Goal: Task Accomplishment & Management: Use online tool/utility

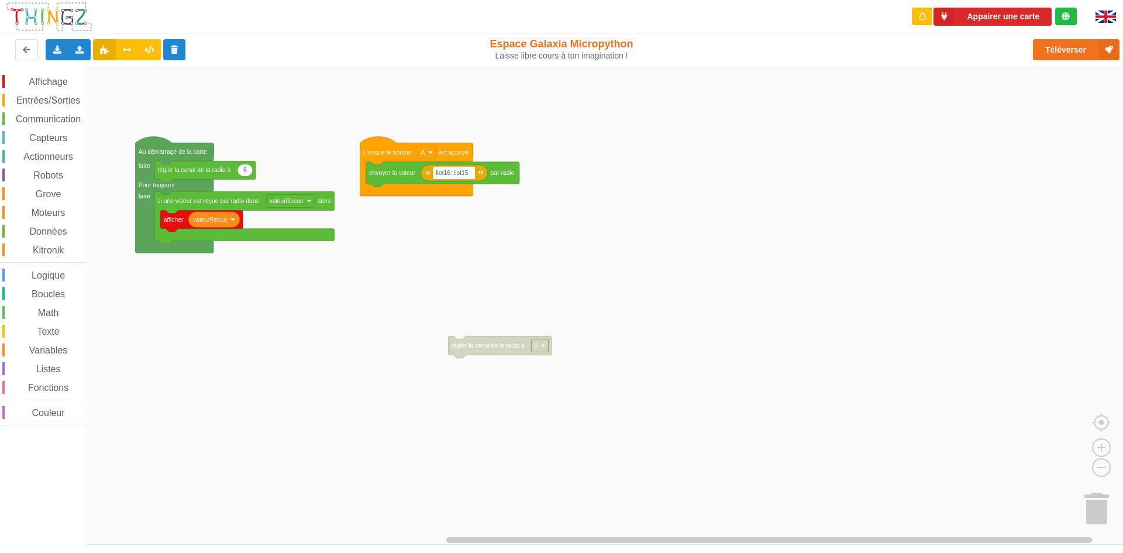
click at [50, 230] on span "Données" at bounding box center [48, 231] width 41 height 10
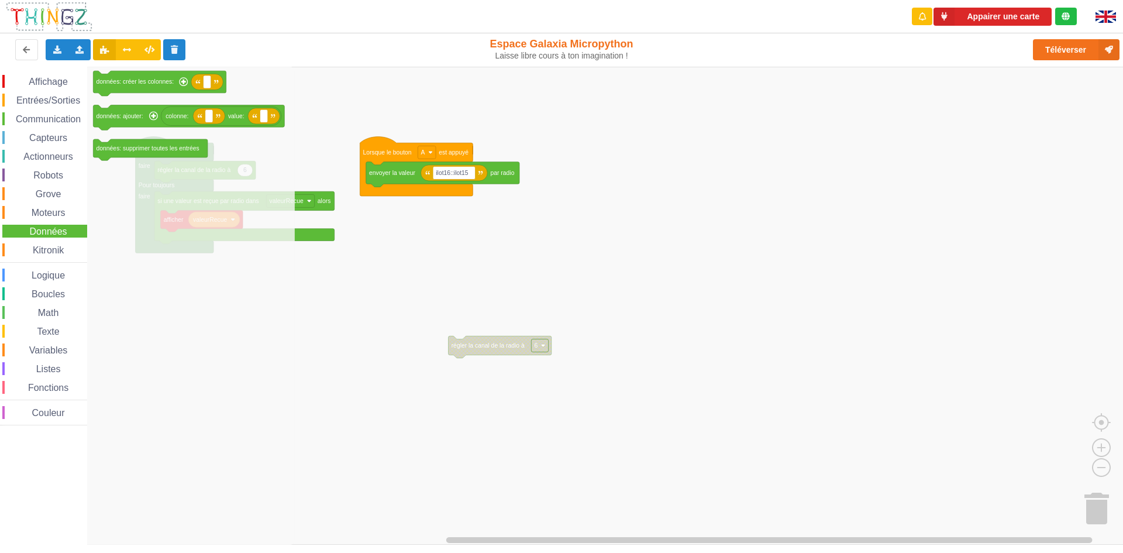
click at [58, 80] on span "Affichage" at bounding box center [48, 82] width 42 height 10
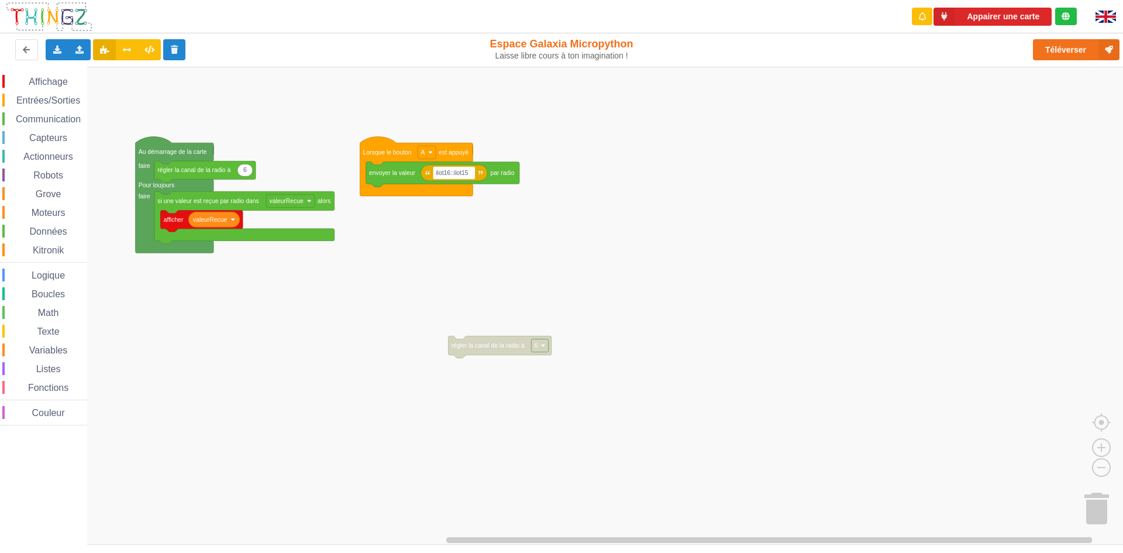
click at [646, 256] on rect "Espace de travail de Blocky" at bounding box center [566, 306] width 1132 height 478
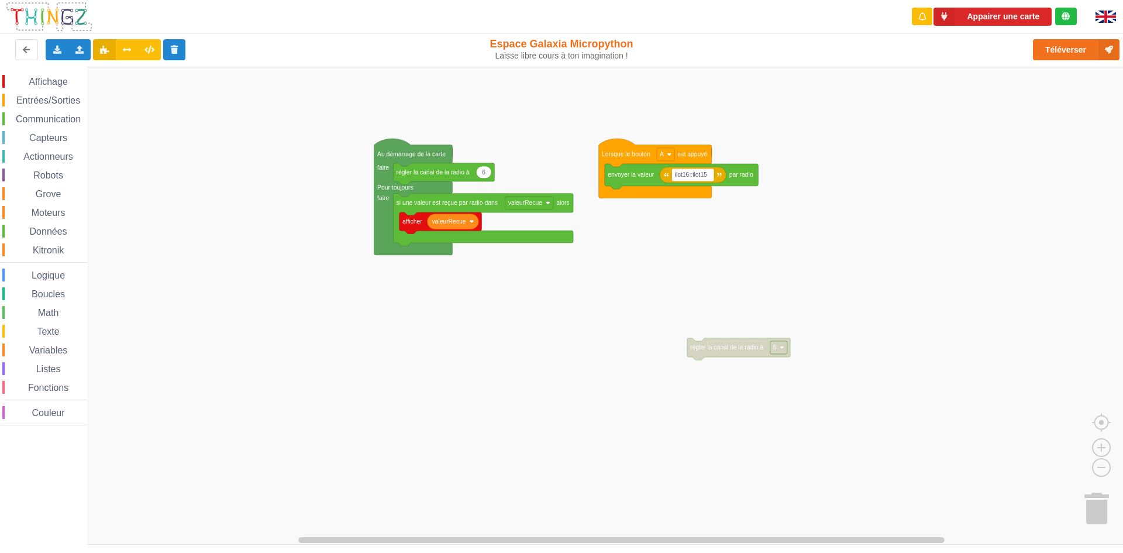
click at [618, 415] on div "Affichage Entrées/Sorties Communication Capteurs Actionneurs Robots Grove Moteu…" at bounding box center [566, 306] width 1132 height 478
click at [418, 552] on html "Appairer une carte Exporter l'assemblage de blocs Exporter l'assemblage de bloc…" at bounding box center [561, 276] width 1123 height 553
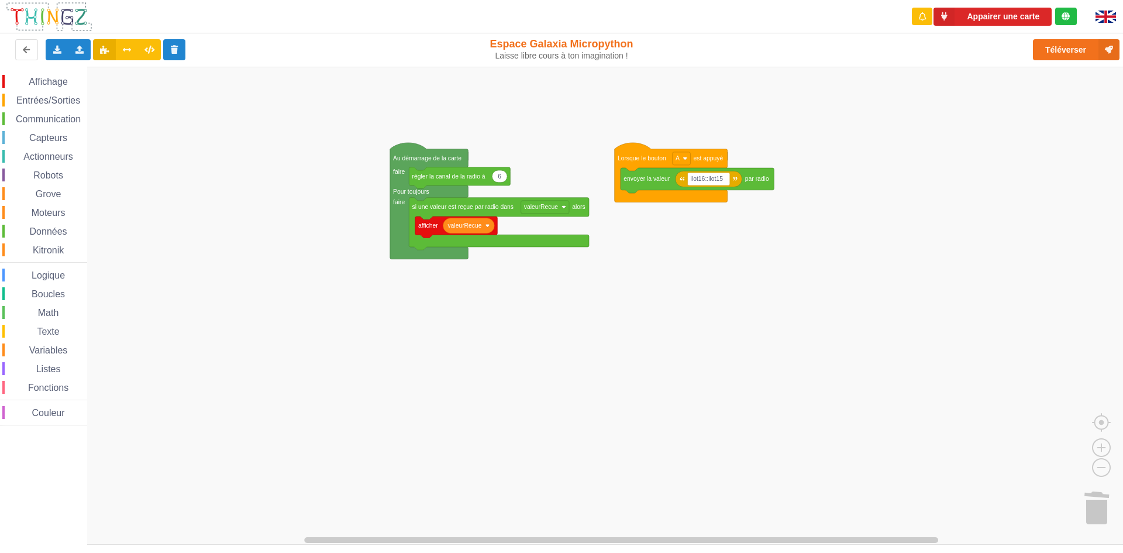
click at [449, 538] on div "Affichage Entrées/Sorties Communication Capteurs Actionneurs Robots Grove Moteu…" at bounding box center [566, 306] width 1132 height 478
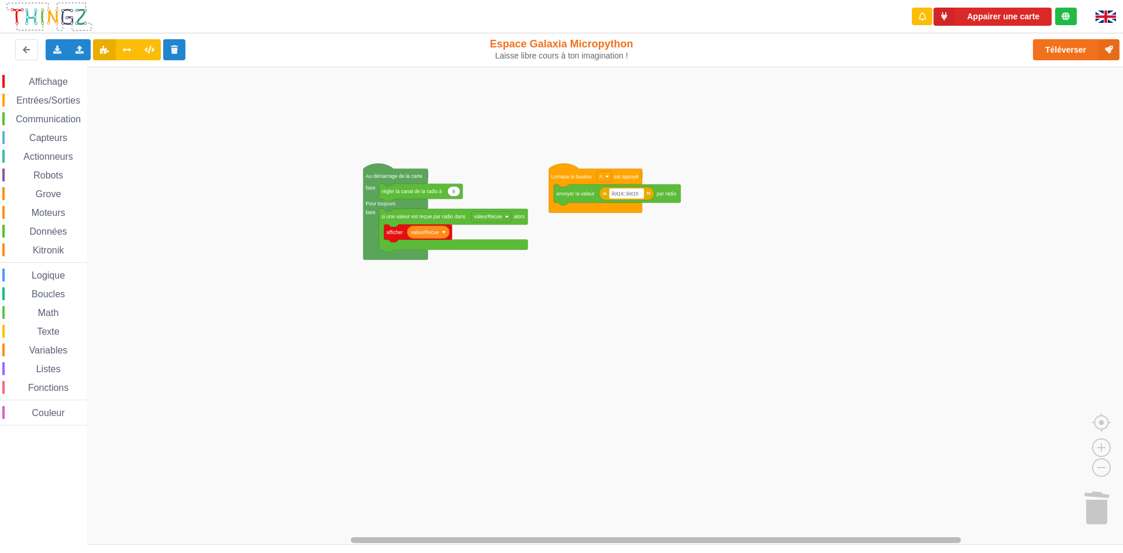
click at [385, 513] on div "Affichage Entrées/Sorties Communication Capteurs Actionneurs Robots Grove Moteu…" at bounding box center [566, 306] width 1132 height 478
click at [837, 173] on rect "Espace de travail de Blocky" at bounding box center [566, 306] width 1132 height 478
click at [642, 198] on rect "Espace de travail de Blocky" at bounding box center [628, 193] width 35 height 11
click at [793, 220] on rect "Espace de travail de Blocky" at bounding box center [566, 306] width 1132 height 478
click at [622, 195] on text "ilot16::ilot15" at bounding box center [627, 194] width 27 height 6
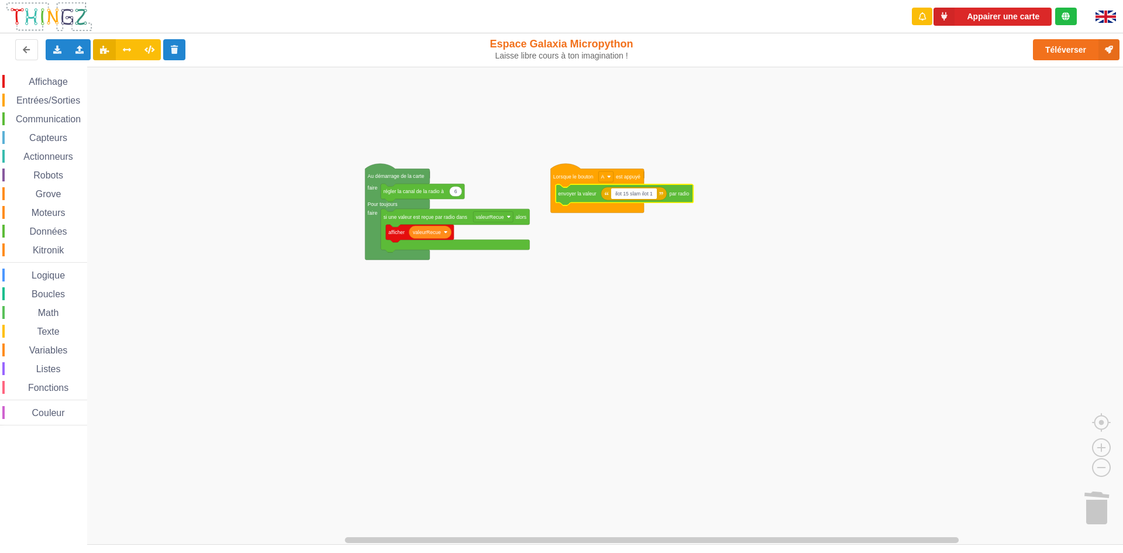
type input "ilot 15 slam ilot 16"
click at [501, 253] on rect "Espace de travail de Blocky" at bounding box center [566, 306] width 1132 height 478
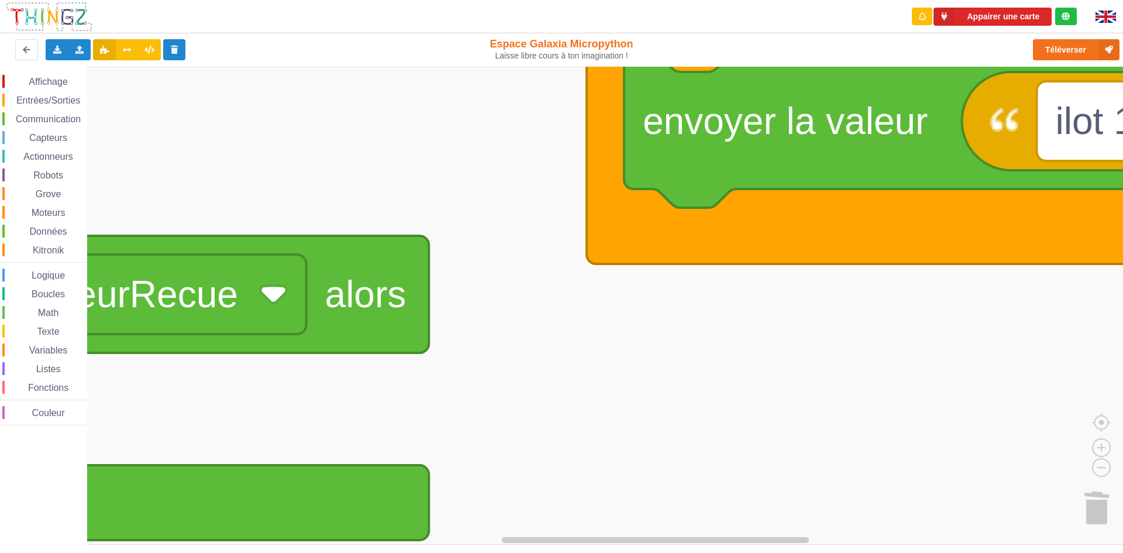
click at [383, 390] on rect "Espace de travail de Blocky" at bounding box center [566, 306] width 1132 height 478
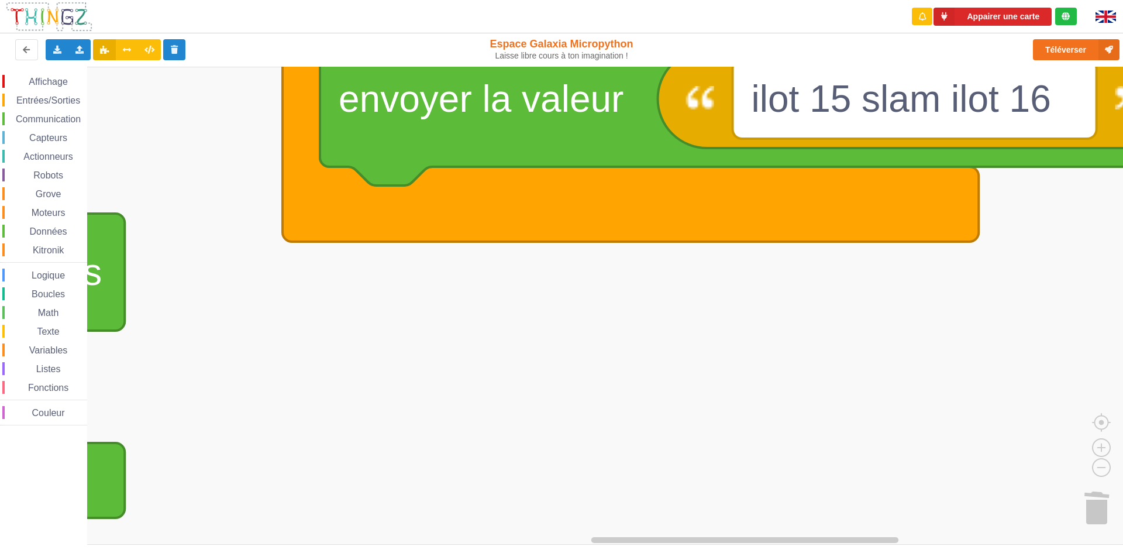
click at [0, 363] on div "Affichage Entrées/Sorties Communication Capteurs Actionneurs Robots Grove Moteu…" at bounding box center [566, 306] width 1132 height 478
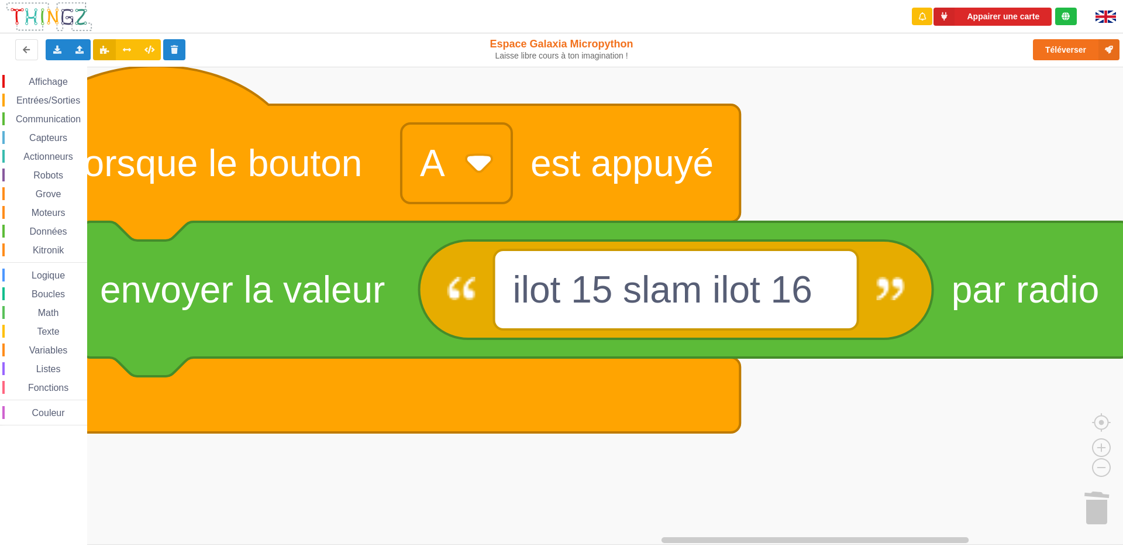
click at [356, 480] on rect "Espace de travail de Blocky" at bounding box center [566, 306] width 1132 height 478
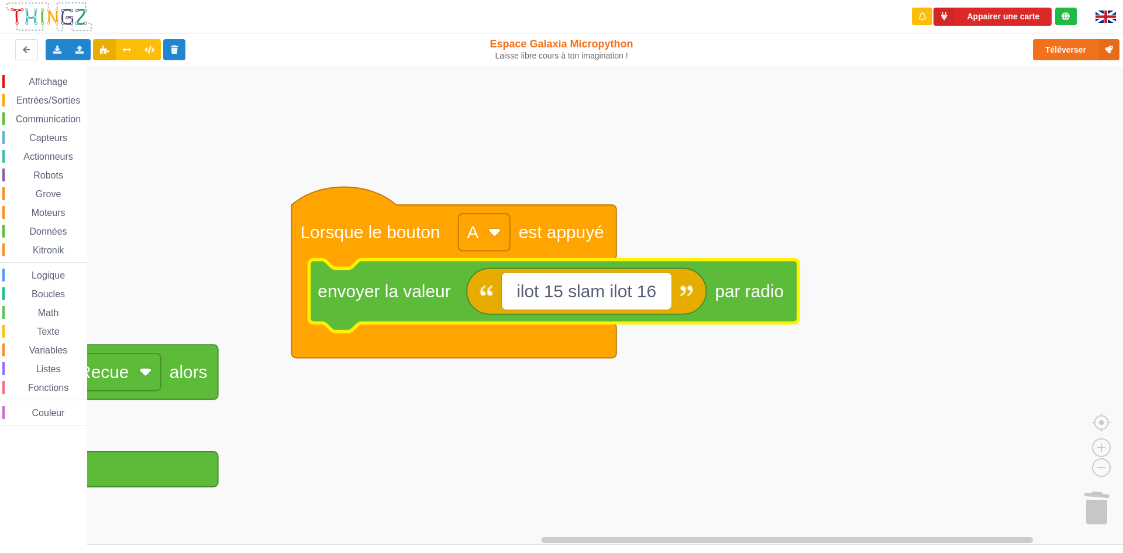
click at [569, 287] on input "ilot 15 slam ilot 16" at bounding box center [587, 291] width 170 height 37
click at [579, 291] on input "ilot 15 slam ilot 16" at bounding box center [587, 291] width 170 height 37
click at [577, 292] on input "ilot 15 slam ilot 16" at bounding box center [587, 291] width 170 height 37
type input "ilot 15 salam ilot 16"
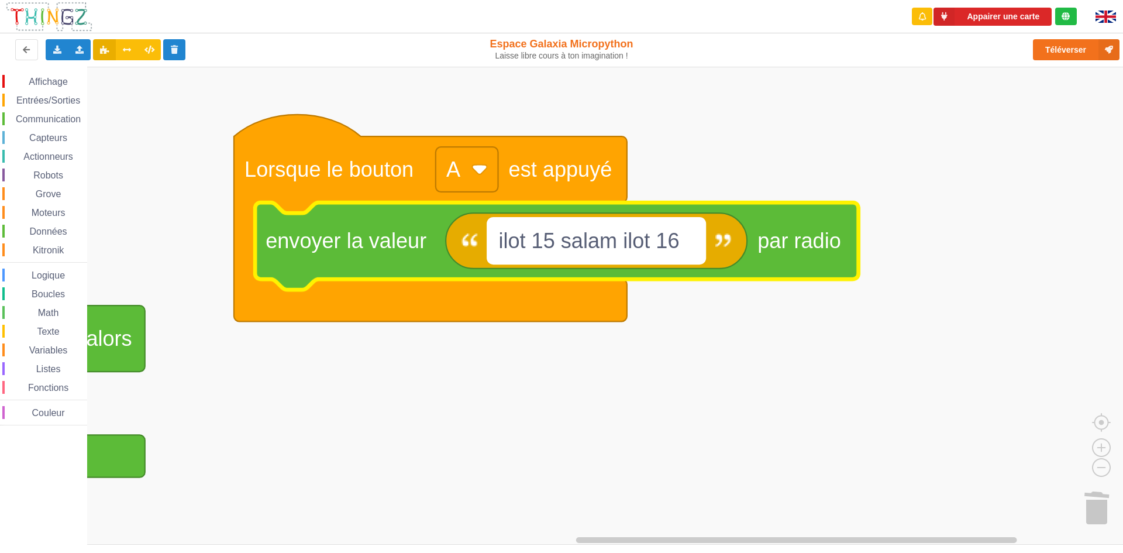
click at [610, 246] on text "ilot 15 salam ilot 16" at bounding box center [588, 241] width 181 height 24
click at [613, 245] on input "ilot 15 salam ilot 16" at bounding box center [596, 240] width 217 height 45
click at [627, 238] on input "ilot 15 salam ilot 16" at bounding box center [596, 240] width 217 height 45
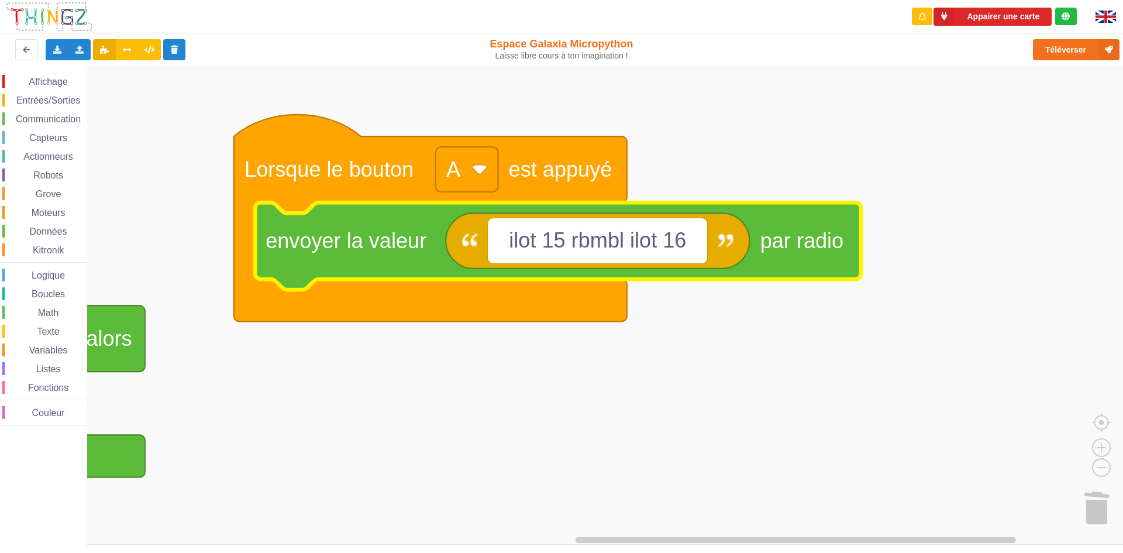
drag, startPoint x: 601, startPoint y: 239, endPoint x: 591, endPoint y: 237, distance: 10.2
click at [594, 237] on input "ilot 15 rbmbl ilot 16" at bounding box center [597, 240] width 219 height 45
click at [572, 239] on input "ilot 15 rbmbl ilot 16" at bounding box center [597, 240] width 219 height 45
click at [581, 237] on input "ilot 15 rbmbl ilot 16" at bounding box center [597, 240] width 219 height 45
click at [597, 240] on input "ilot 15 rbmbl ilot 16" at bounding box center [597, 240] width 219 height 45
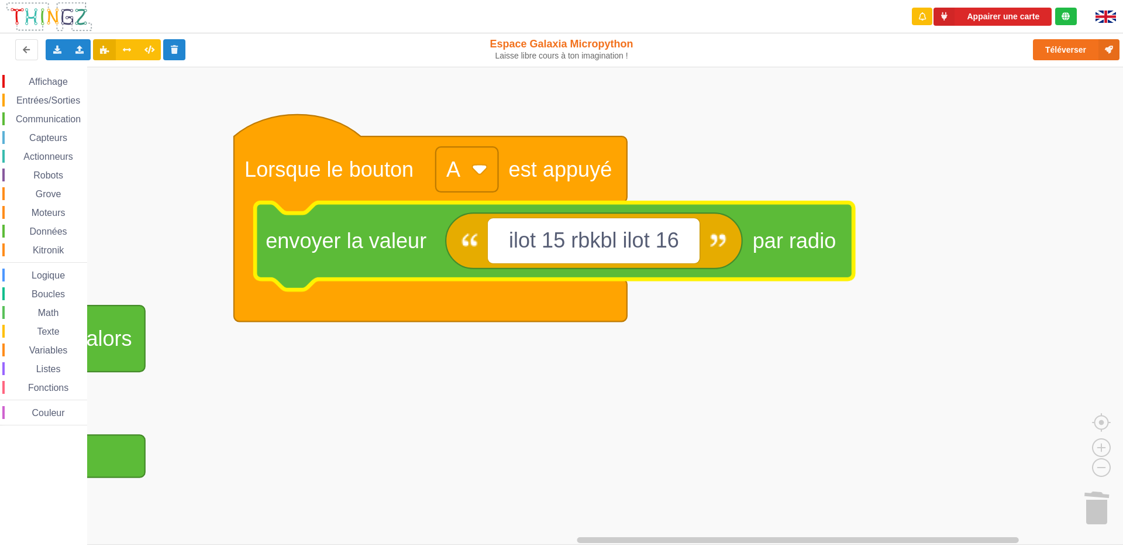
click at [618, 242] on input "ilot 15 rbkbl ilot 16" at bounding box center [594, 240] width 212 height 45
drag, startPoint x: 568, startPoint y: 249, endPoint x: 620, endPoint y: 242, distance: 51.9
click at [620, 242] on input "ilot 15 rbkbl ilot 16" at bounding box center [594, 240] width 212 height 45
click at [618, 242] on input "ilot 15 rbkbl ilot 16" at bounding box center [594, 240] width 212 height 45
type input "ilot 15 rbkbl ilot 16"
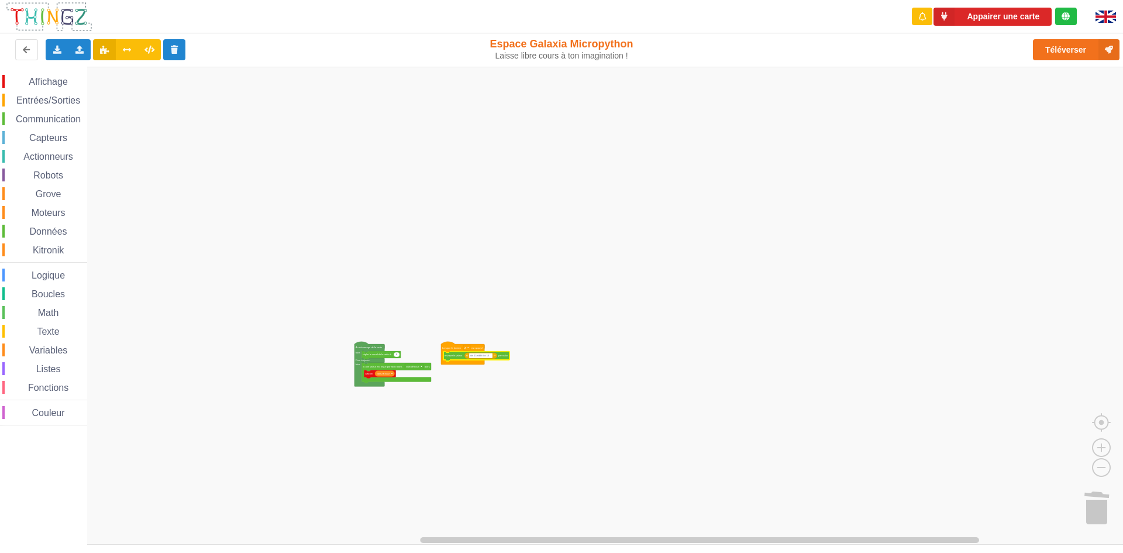
click at [500, 395] on rect "Espace de travail de Blocky" at bounding box center [566, 306] width 1132 height 478
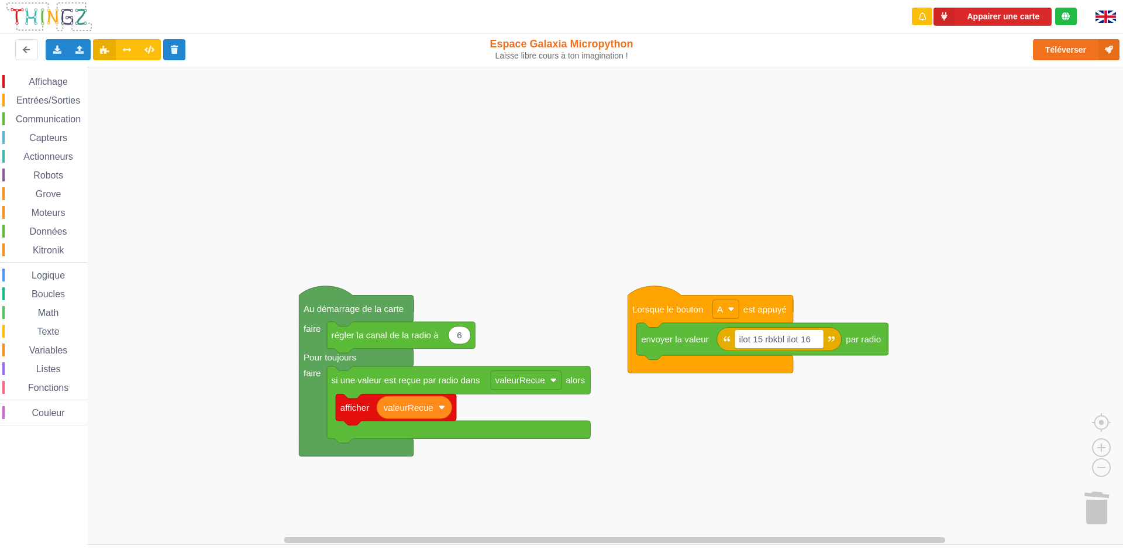
click at [577, 394] on div "Affichage Entrées/Sorties Communication Capteurs Actionneurs Robots Grove Moteu…" at bounding box center [566, 306] width 1132 height 478
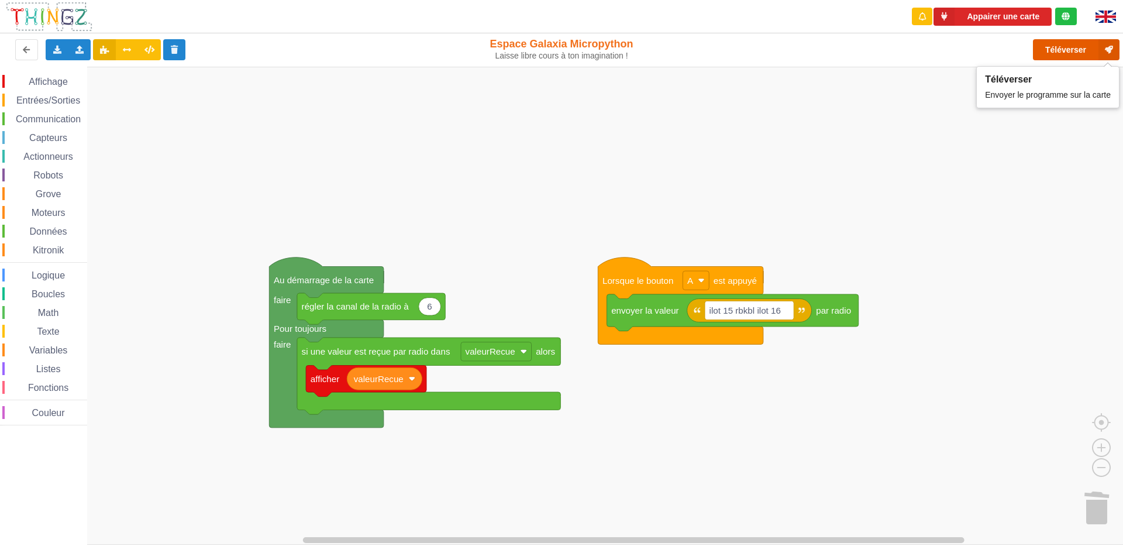
click at [1064, 56] on button "Téléverser" at bounding box center [1076, 49] width 87 height 21
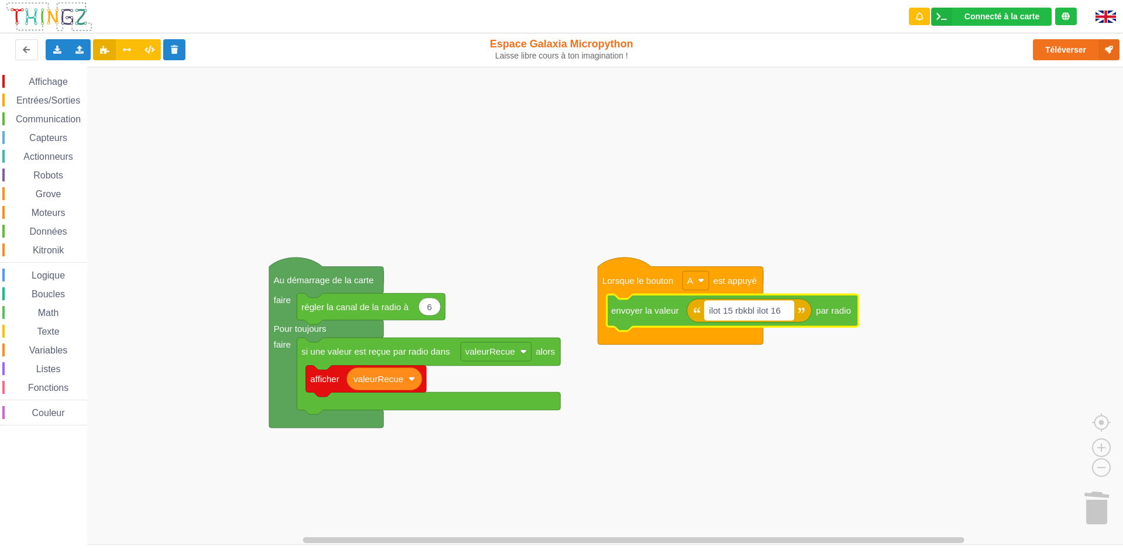
click at [756, 308] on text "ilot 15 rbkbl ilot 16" at bounding box center [744, 310] width 71 height 10
click at [756, 308] on input "ilot 15 rbkbl ilot 16" at bounding box center [749, 310] width 89 height 19
click at [759, 308] on input "ilot 15 rbkbl ilot 16" at bounding box center [749, 310] width 89 height 19
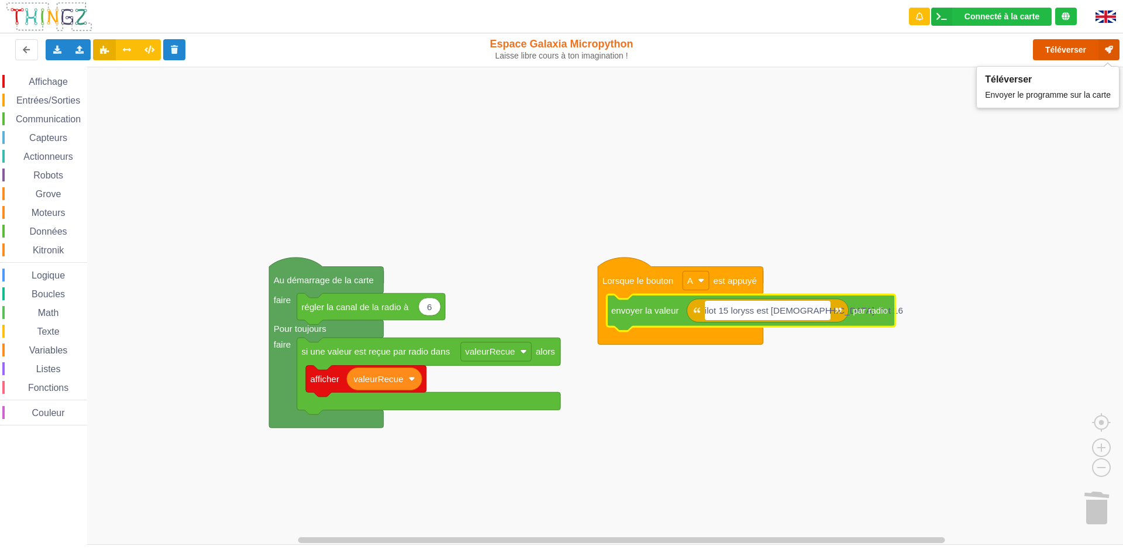
click at [1082, 43] on button "Téléverser" at bounding box center [1076, 49] width 87 height 21
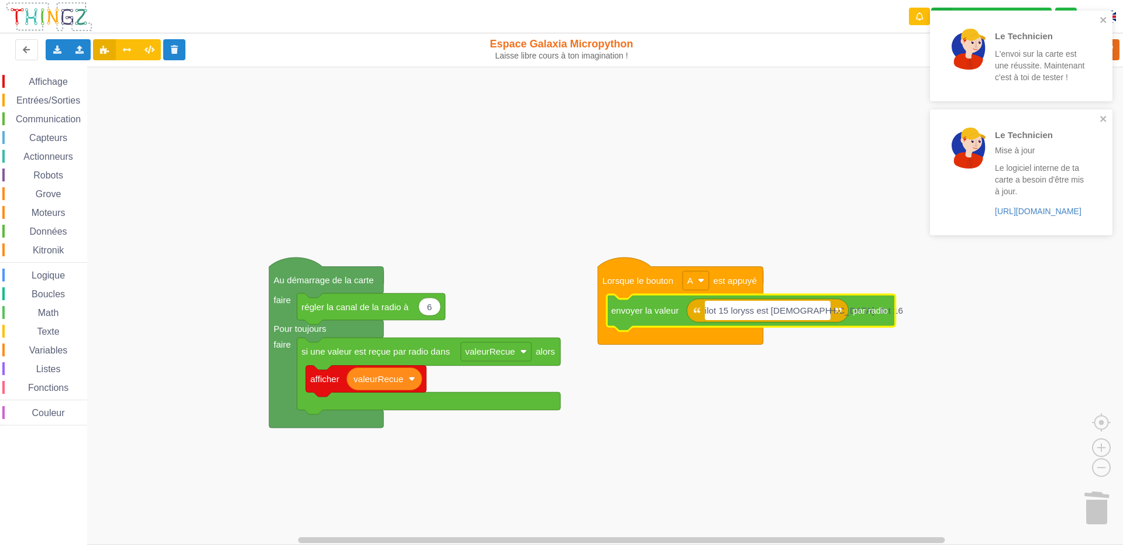
drag, startPoint x: 792, startPoint y: 307, endPoint x: 740, endPoint y: 317, distance: 53.6
click at [740, 317] on input "ilot 15 loryss est gay ilot 16" at bounding box center [768, 310] width 126 height 19
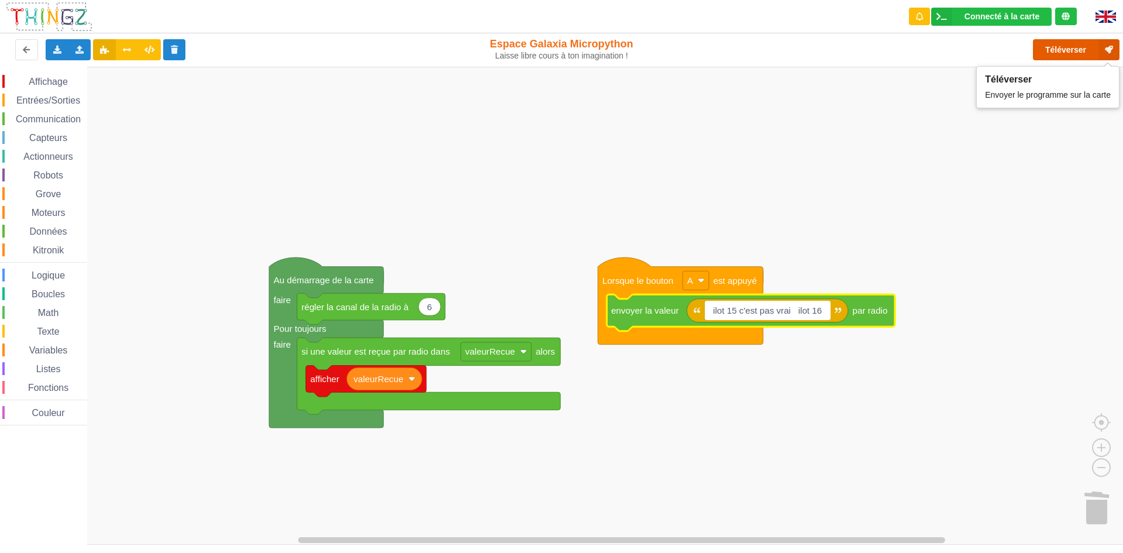
click at [1089, 51] on button "Téléverser" at bounding box center [1076, 49] width 87 height 21
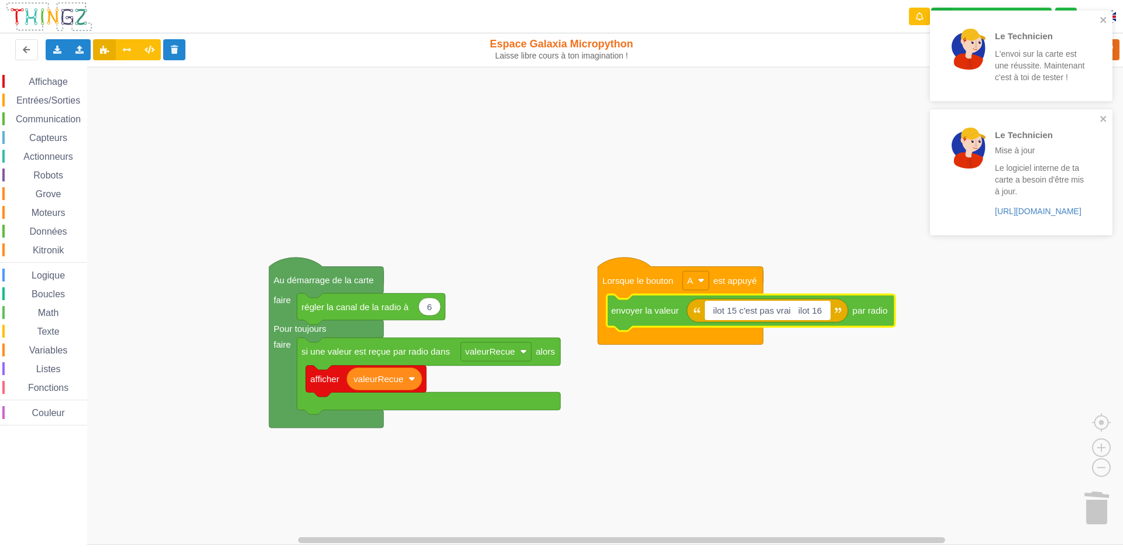
drag, startPoint x: 797, startPoint y: 315, endPoint x: 741, endPoint y: 332, distance: 58.7
click at [741, 332] on body "Le Technicien L'envoi sur la carte est une réussite. Maintenant c'est à toi de …" at bounding box center [561, 276] width 1123 height 553
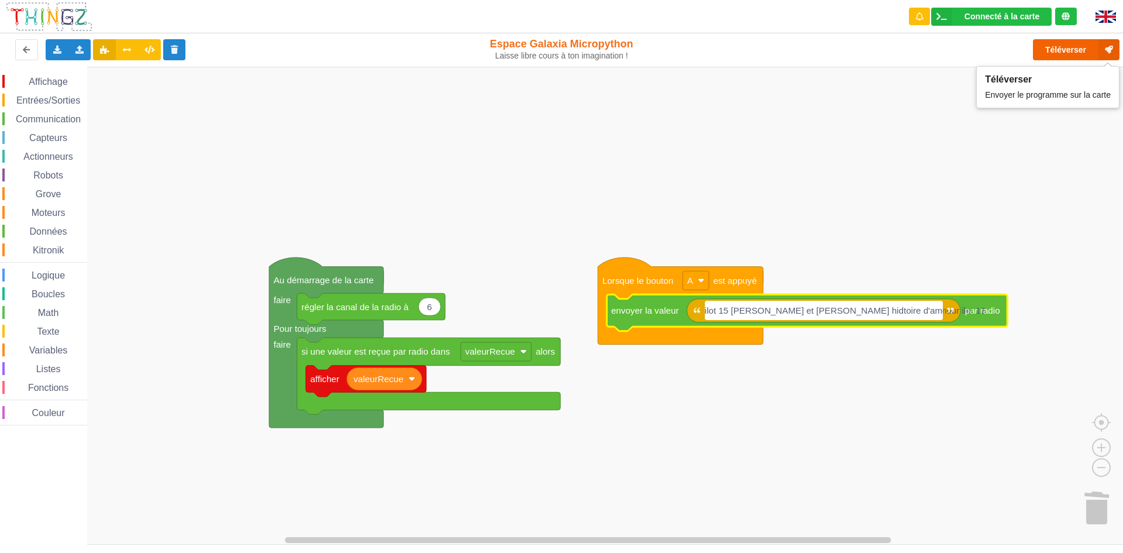
type input "ilot 15 loryss et melina grande hidtoire d'amour ilot 16"
click at [1099, 50] on icon at bounding box center [1109, 49] width 21 height 21
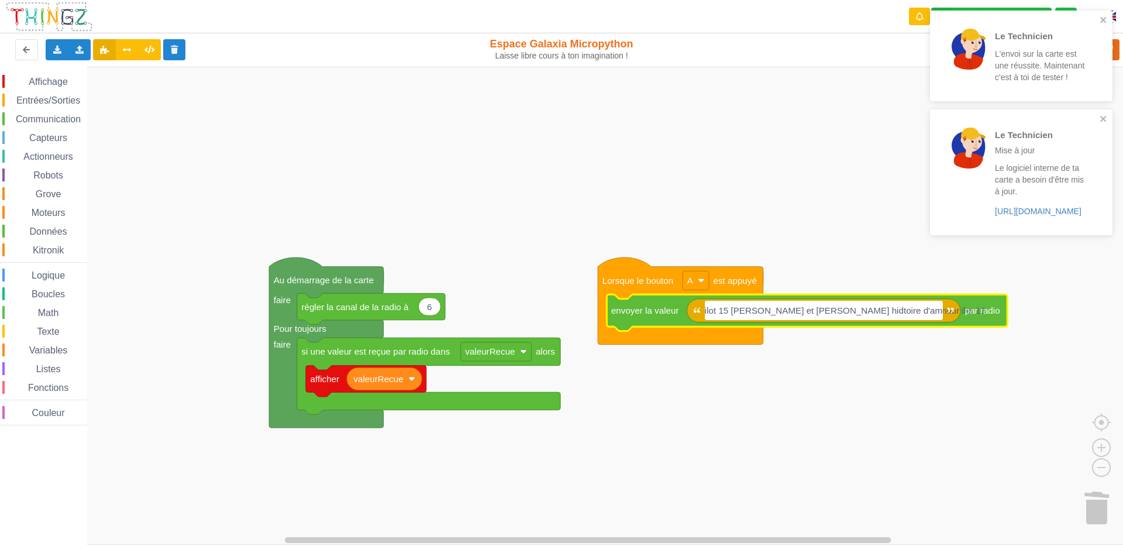
drag, startPoint x: 906, startPoint y: 313, endPoint x: 741, endPoint y: 320, distance: 165.1
click at [741, 320] on body "Le Technicien L'envoi sur la carte est une réussite. Maintenant c'est à toi de …" at bounding box center [561, 276] width 1123 height 553
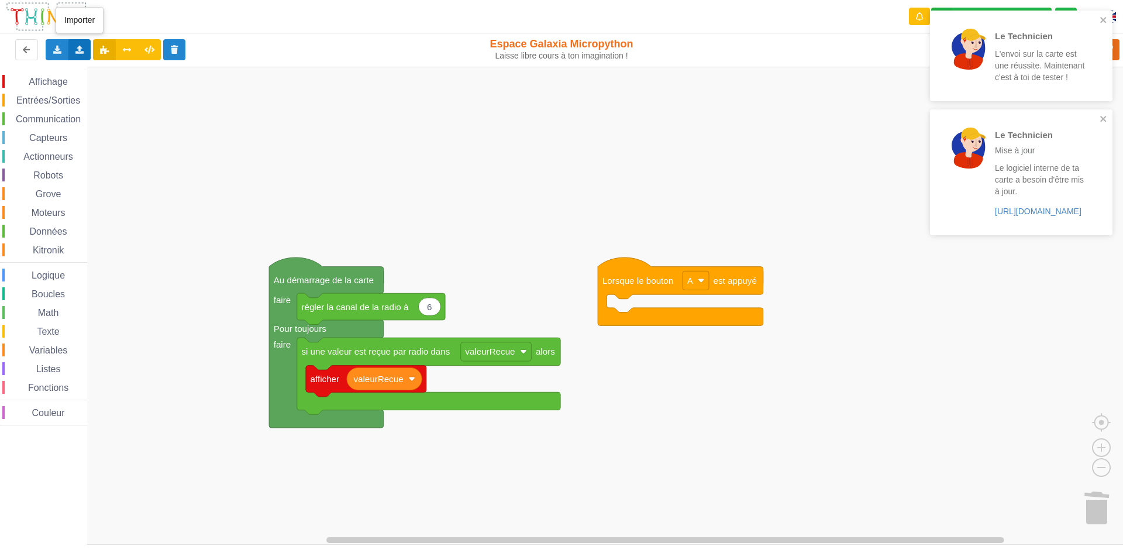
click at [77, 45] on div "Importer un assemblage de blocs Importer du code Python" at bounding box center [79, 49] width 23 height 21
click at [112, 68] on span "Importer un assemblage de blocs" at bounding box center [161, 71] width 121 height 9
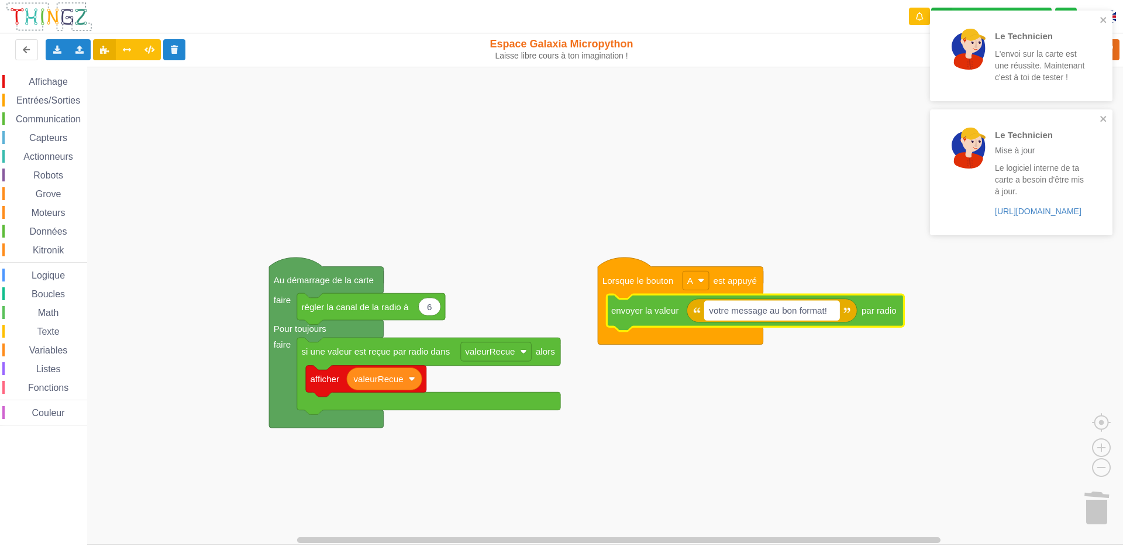
click at [818, 317] on rect "Espace de travail de Blocky" at bounding box center [772, 310] width 135 height 19
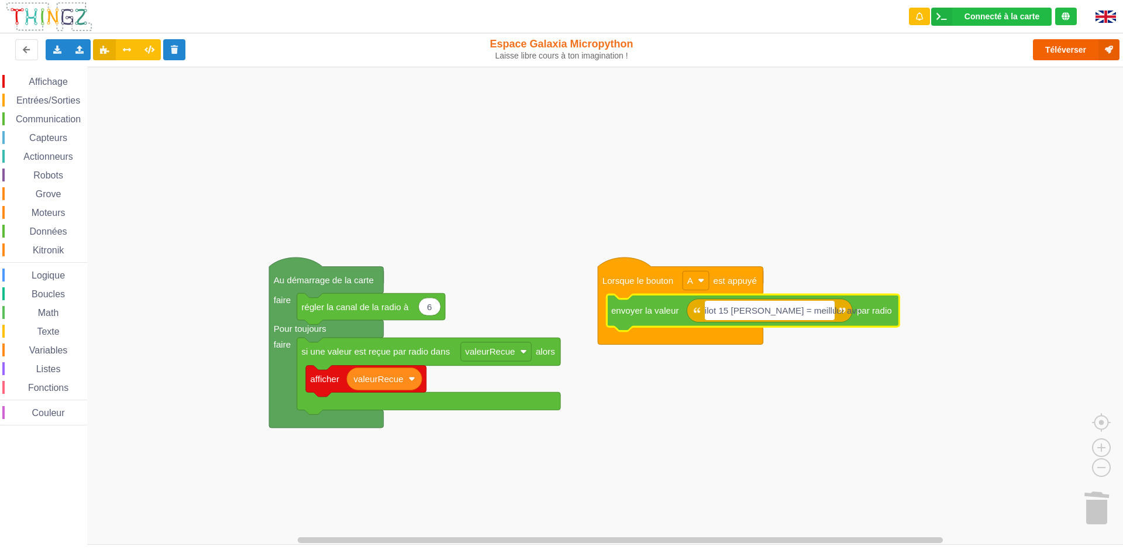
type input "ilot 15 laurence = meillur avs"
click at [1100, 41] on icon at bounding box center [1109, 49] width 21 height 21
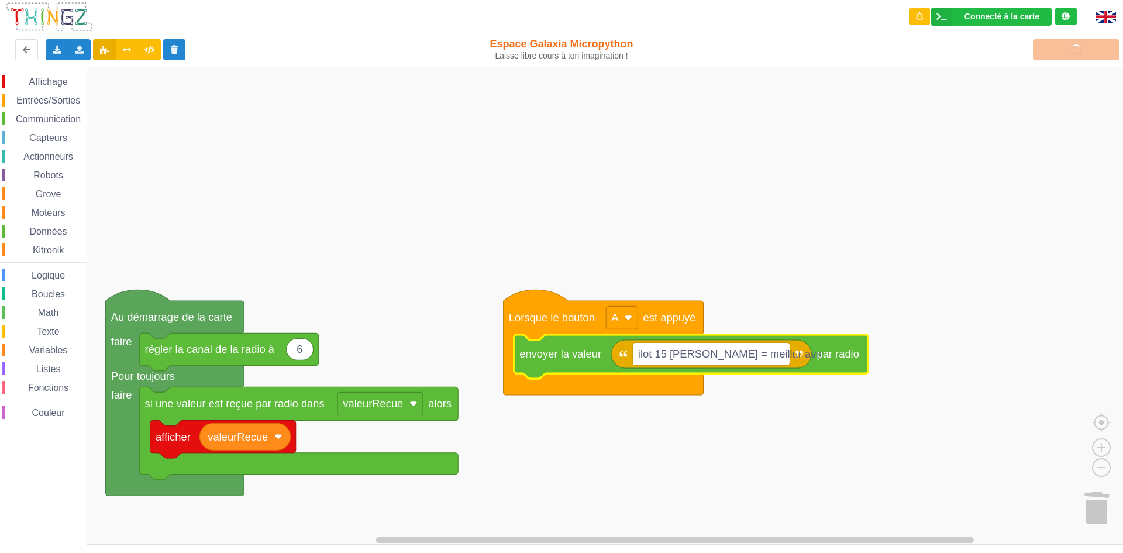
click at [1073, 50] on div "Téléverser" at bounding box center [898, 49] width 460 height 37
click at [1069, 51] on div "Téléverser" at bounding box center [898, 49] width 460 height 37
click at [1051, 50] on div "Téléverser" at bounding box center [898, 49] width 460 height 37
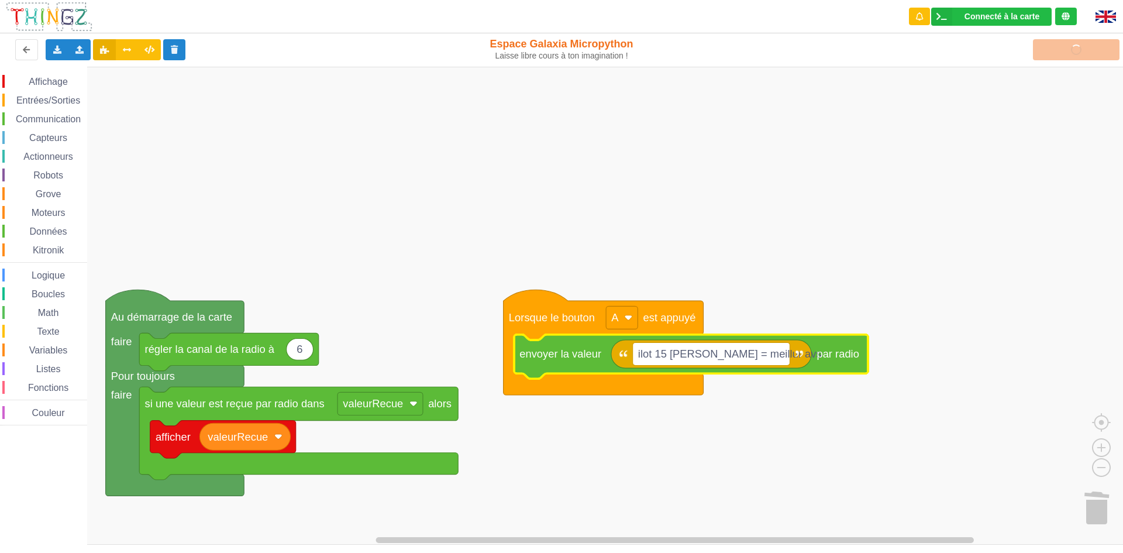
click at [1051, 50] on div "Téléverser" at bounding box center [898, 49] width 460 height 37
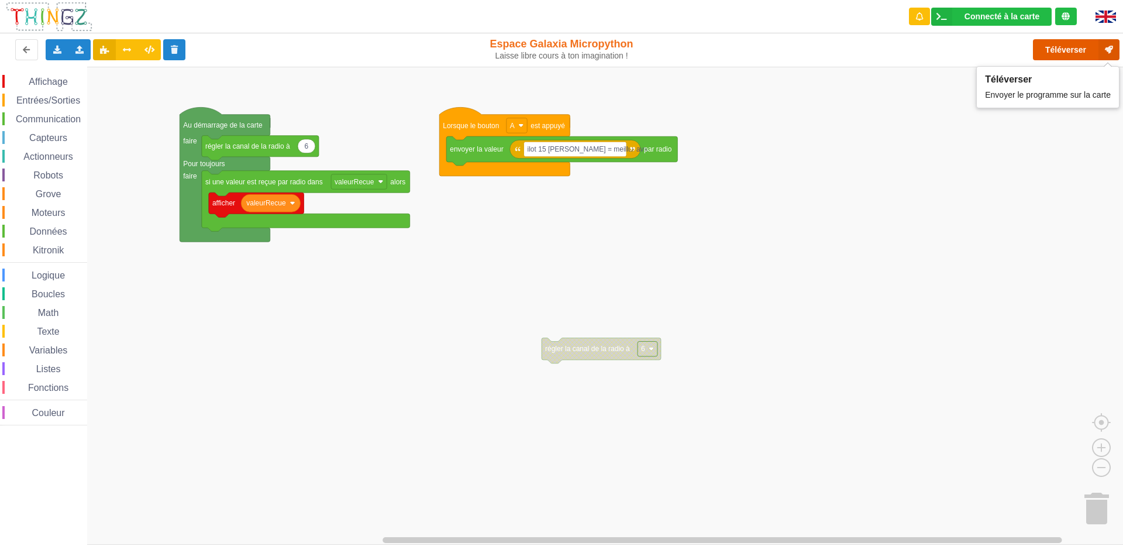
click at [1050, 54] on button "Téléverser" at bounding box center [1076, 49] width 87 height 21
click at [1092, 54] on button "Téléverser" at bounding box center [1076, 49] width 87 height 21
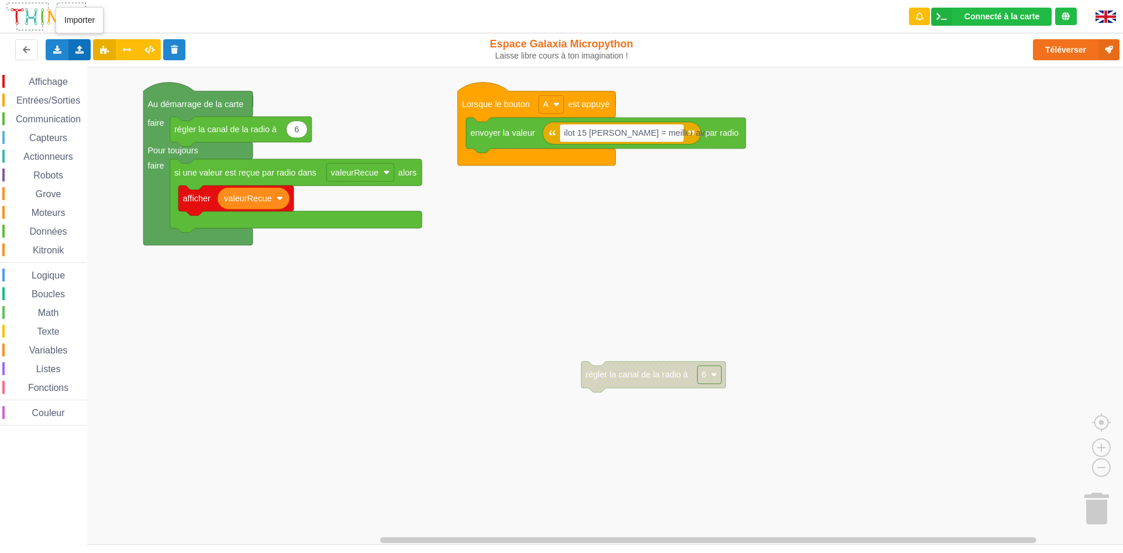
click at [85, 51] on div "Importer un assemblage de blocs Importer du code Python" at bounding box center [79, 49] width 23 height 21
click at [149, 75] on span "Importer un assemblage de blocs" at bounding box center [161, 71] width 121 height 9
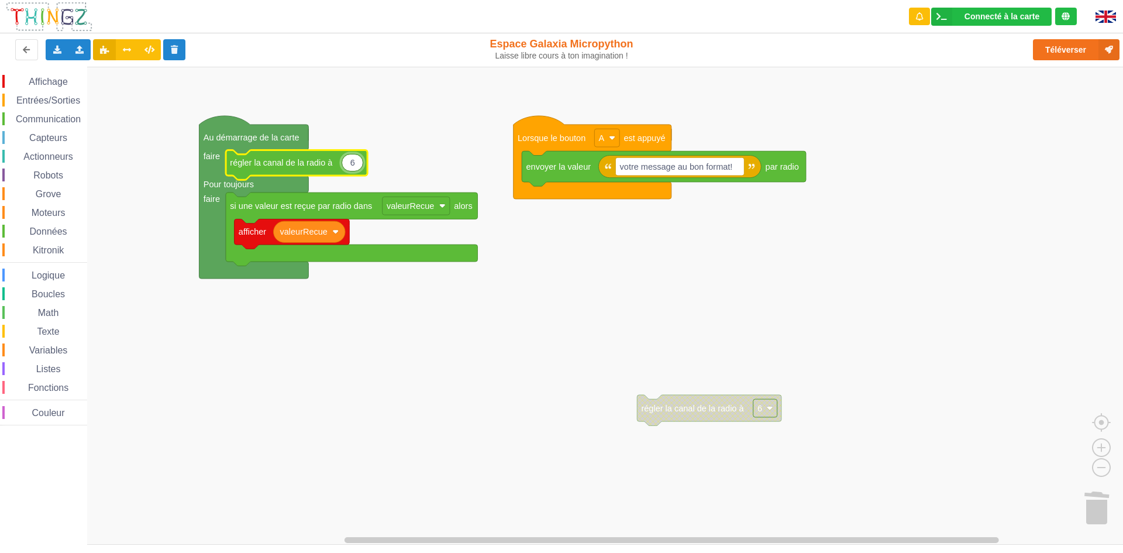
type input "9"
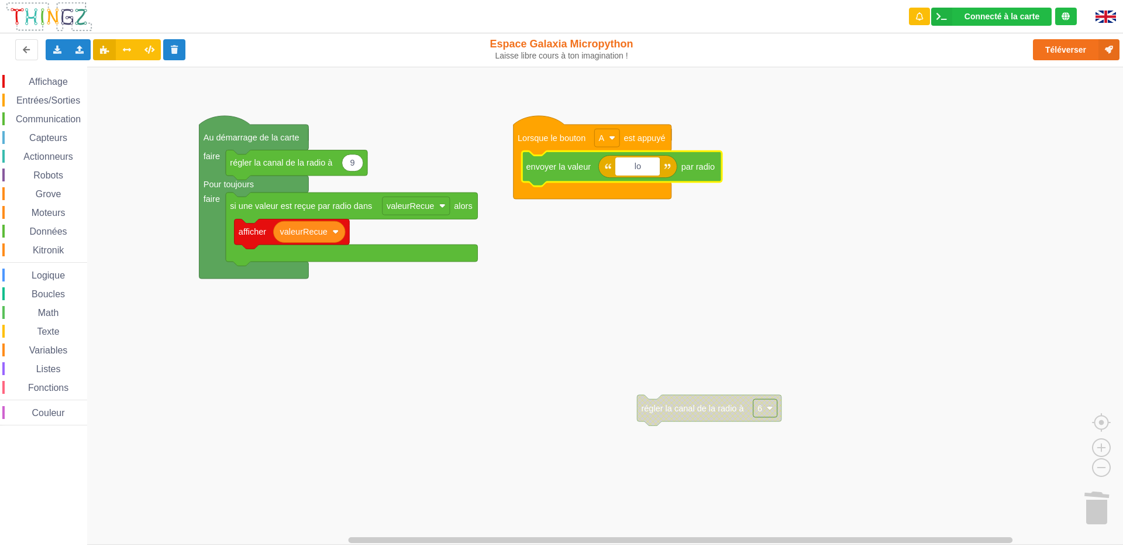
type input "l"
type input "i"
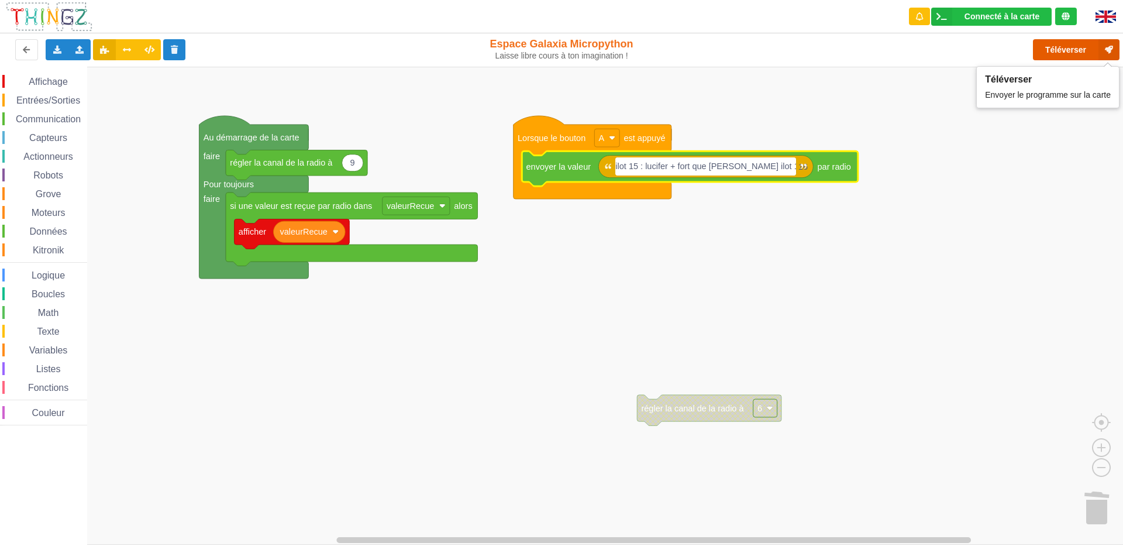
click at [1061, 45] on button "Téléverser" at bounding box center [1076, 49] width 87 height 21
click at [1075, 46] on div "Téléverser" at bounding box center [898, 49] width 460 height 37
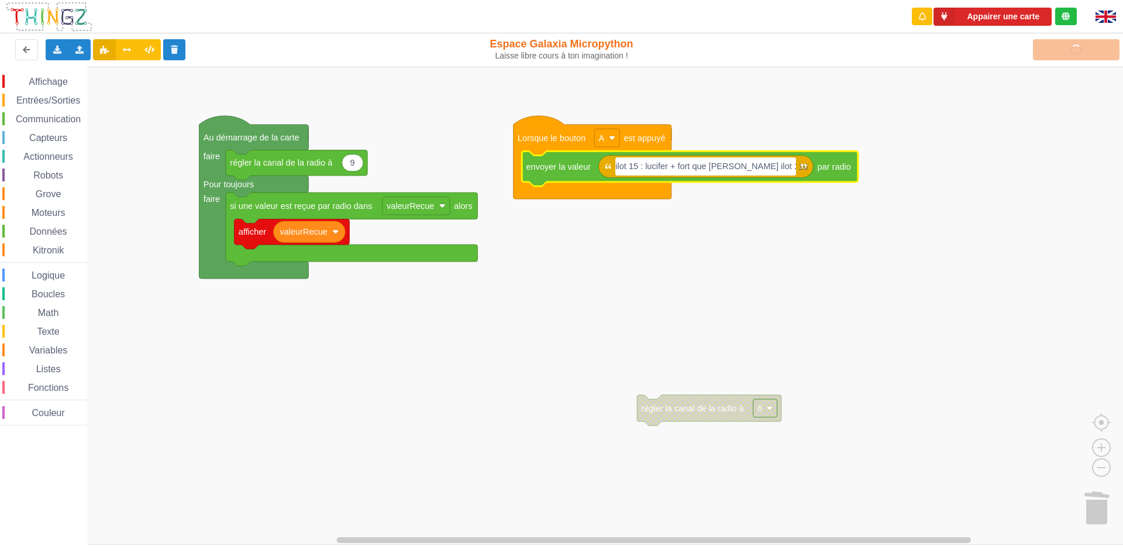
drag, startPoint x: 1075, startPoint y: 39, endPoint x: 1030, endPoint y: 33, distance: 45.5
click at [1065, 40] on div "Téléverser" at bounding box center [898, 49] width 460 height 37
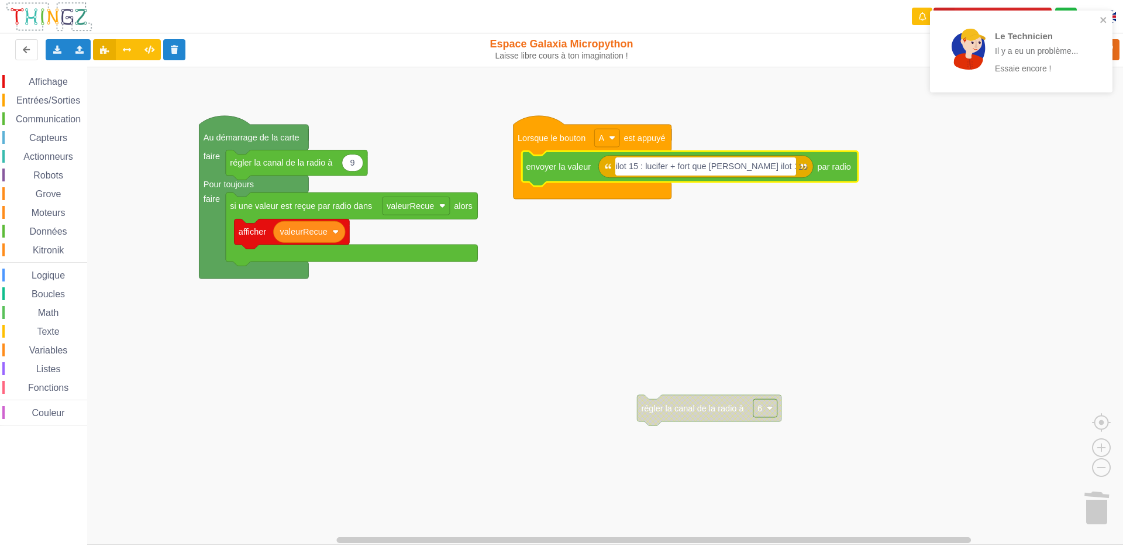
click at [1093, 26] on div "Le Technicien Il y a eu un problème... Essaie encore !" at bounding box center [1017, 52] width 158 height 66
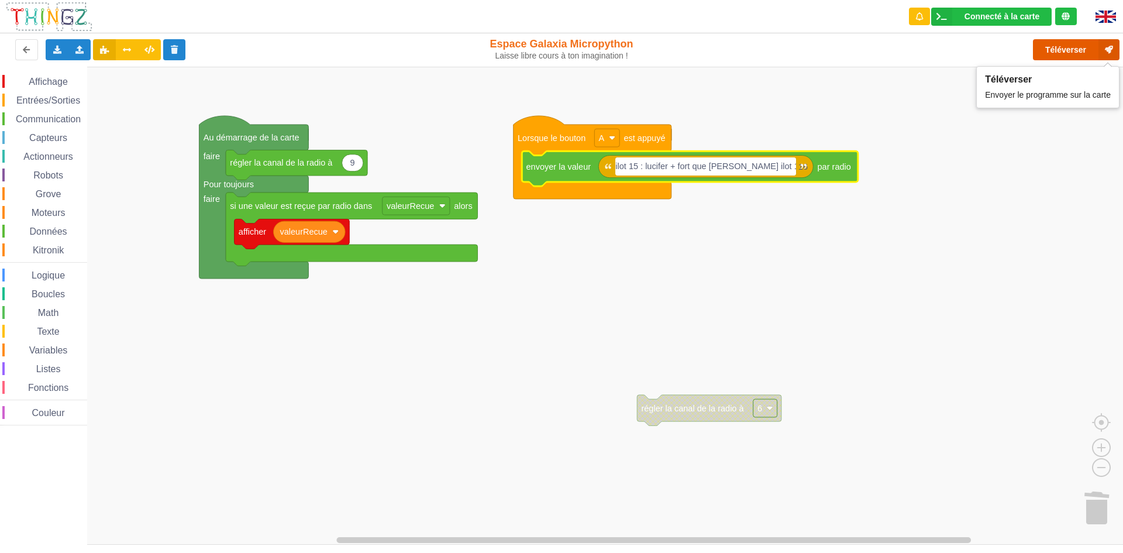
click at [1054, 60] on button "Téléverser" at bounding box center [1076, 49] width 87 height 21
drag, startPoint x: 764, startPoint y: 173, endPoint x: 654, endPoint y: 169, distance: 110.0
click at [654, 169] on input "ilot 15 : lucifer + fort que jean eude ilot 16" at bounding box center [705, 166] width 181 height 18
click at [1071, 51] on button "Téléverser" at bounding box center [1076, 49] width 87 height 21
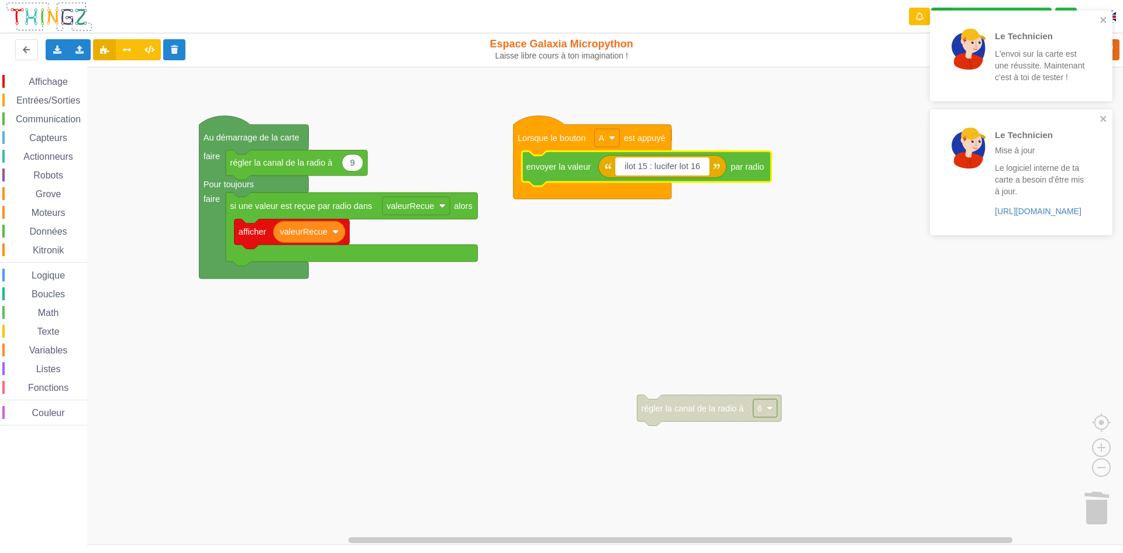
drag, startPoint x: 673, startPoint y: 171, endPoint x: 653, endPoint y: 172, distance: 20.5
click at [653, 172] on input "ilot 15 : lucifer lot 16" at bounding box center [662, 166] width 94 height 18
type input "ilot 15 : les noirs lot 16"
click at [1106, 23] on icon "close" at bounding box center [1104, 19] width 8 height 9
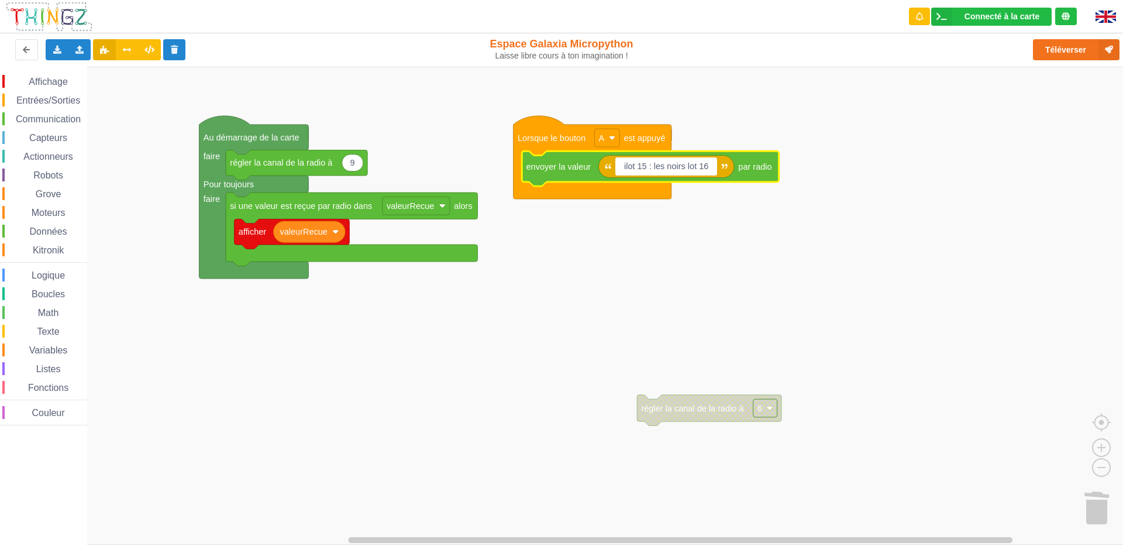
click at [1103, 47] on div "Le Technicien L'envoi sur la carte est une réussite. Maintenant c'est à toi de …" at bounding box center [1021, 60] width 187 height 104
click at [1099, 48] on icon at bounding box center [1109, 49] width 21 height 21
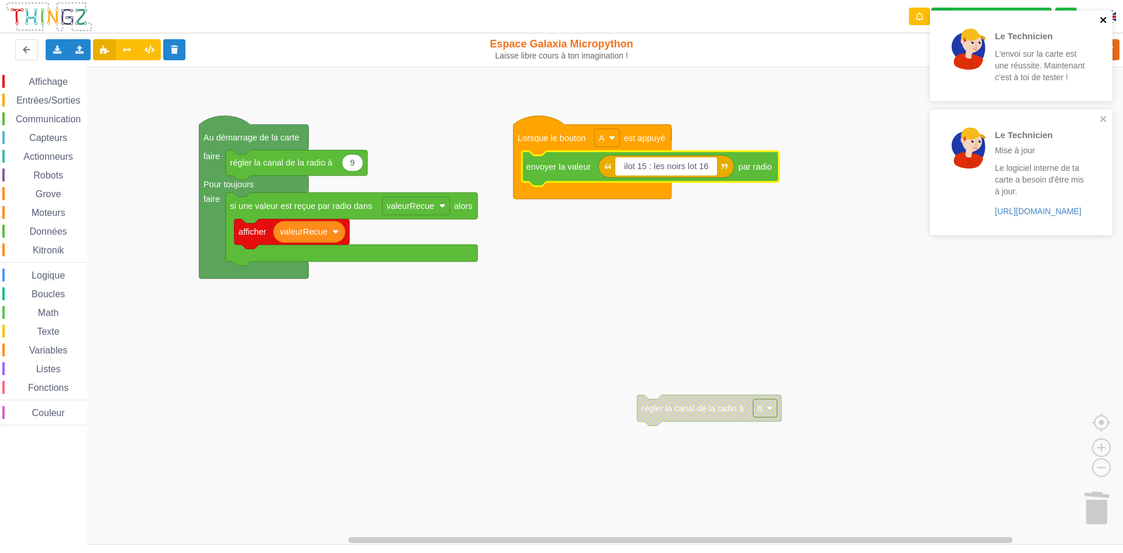
click at [1106, 18] on icon "close" at bounding box center [1104, 20] width 6 height 6
click at [1106, 12] on div "Le Technicien Mise à jour Le logiciel interne de ta carte a besoin d'être mis à…" at bounding box center [1021, 73] width 183 height 125
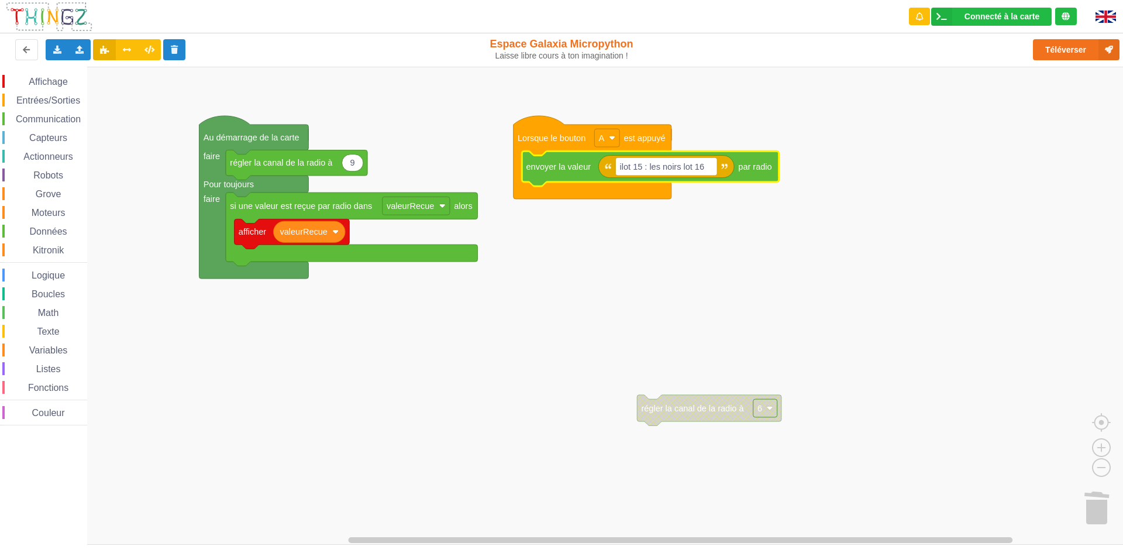
click at [681, 176] on icon "Espace de travail de Blocky" at bounding box center [667, 166] width 136 height 22
click at [684, 173] on rect "Espace de travail de Blocky" at bounding box center [666, 166] width 102 height 18
click at [697, 171] on input "ilot 15 : les noirs lot 16" at bounding box center [666, 166] width 102 height 18
drag, startPoint x: 697, startPoint y: 171, endPoint x: 658, endPoint y: 174, distance: 39.9
click at [658, 174] on input "ilot 15 : les noirs lot 16" at bounding box center [666, 166] width 102 height 18
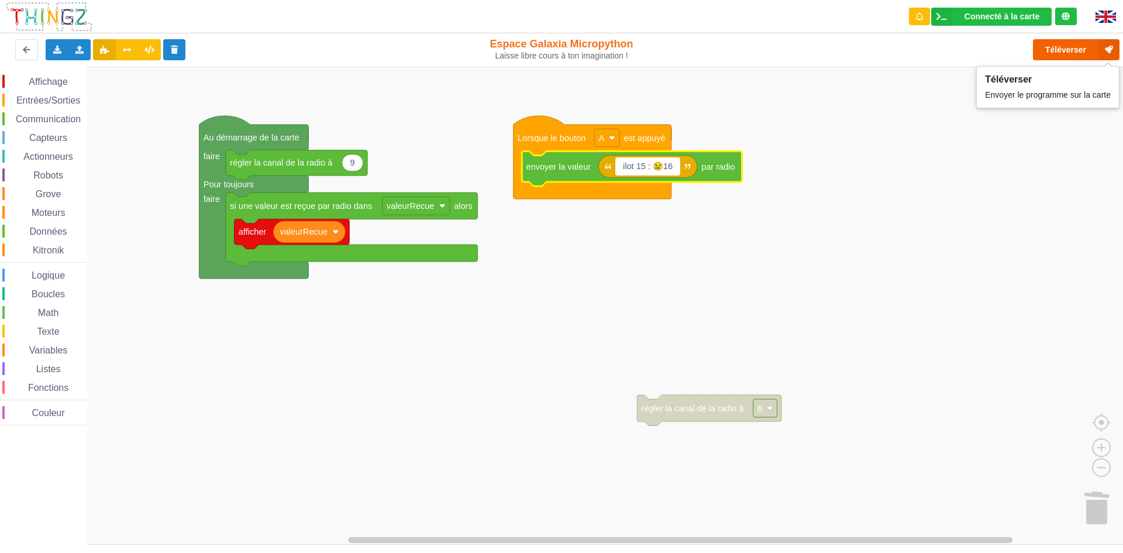
type input "ilot 15 : 😢16"
click at [1062, 45] on button "Téléverser" at bounding box center [1076, 49] width 87 height 21
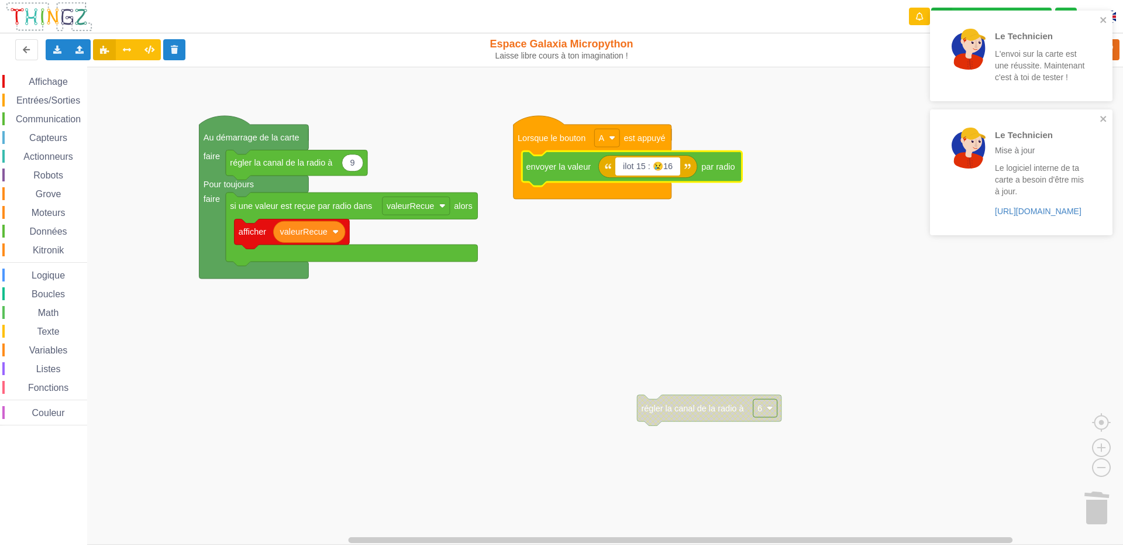
click at [1109, 23] on div "Le Technicien L'envoi sur la carte est une réussite. Maintenant c'est à toi de …" at bounding box center [1021, 56] width 183 height 91
click at [1106, 23] on button "close" at bounding box center [1105, 20] width 8 height 11
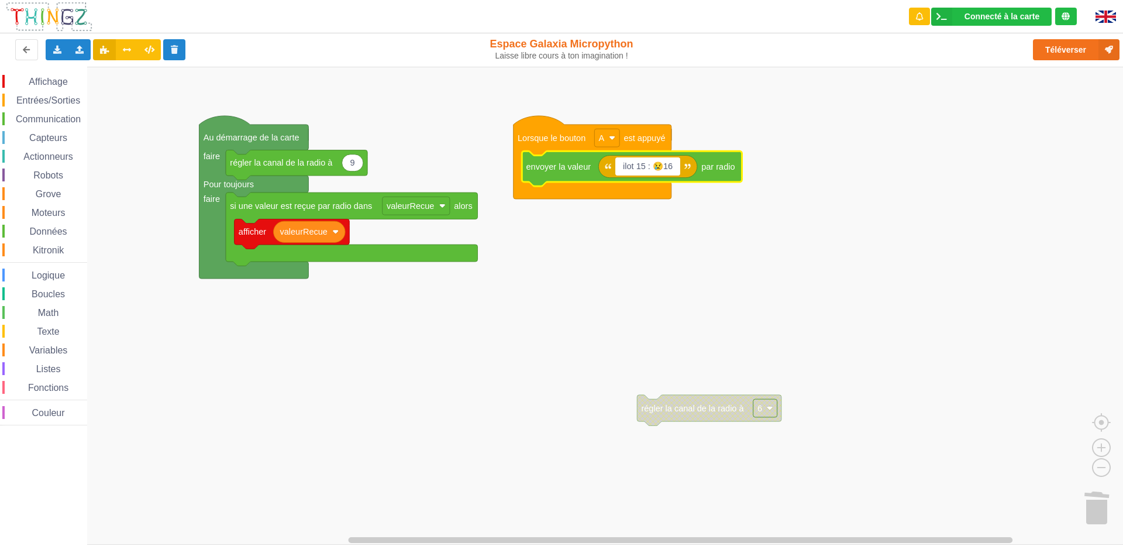
drag, startPoint x: 672, startPoint y: 167, endPoint x: 600, endPoint y: 178, distance: 72.9
click at [600, 178] on body "Connecté à la carte Réglages Ouvrir le moniteur automatiquement Connexion autom…" at bounding box center [561, 276] width 1123 height 553
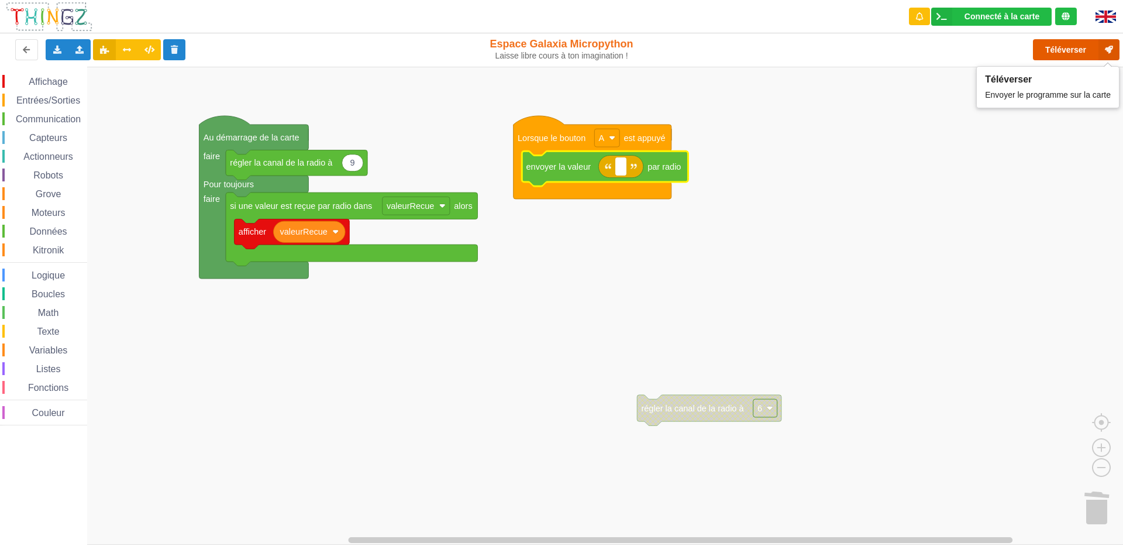
click at [1051, 54] on button "Téléverser" at bounding box center [1076, 49] width 87 height 21
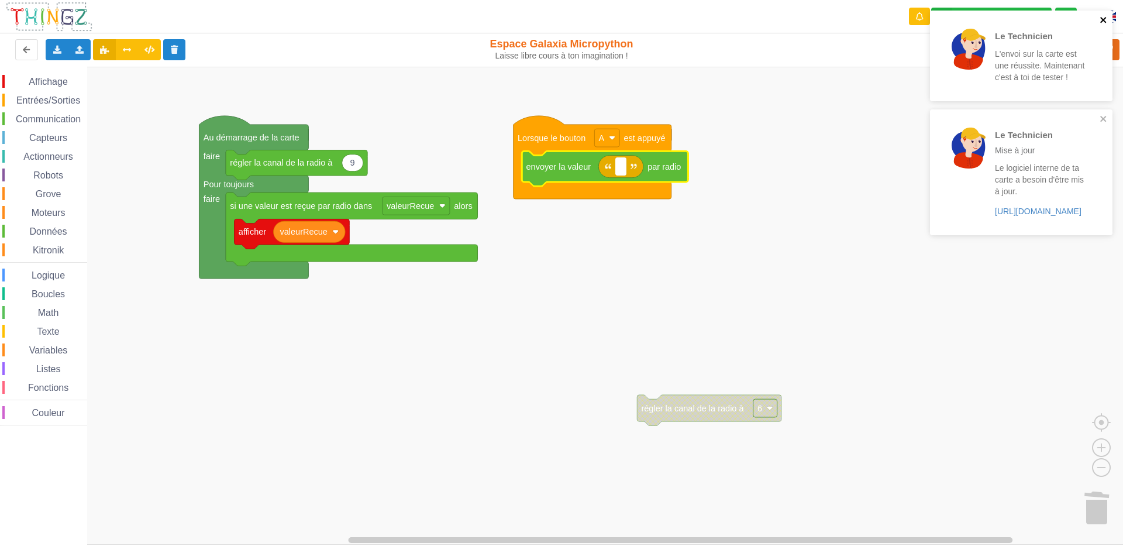
click at [1101, 14] on div "Le Technicien L'envoi sur la carte est une réussite. Maintenant c'est à toi de …" at bounding box center [1021, 56] width 183 height 91
click at [620, 171] on input at bounding box center [620, 166] width 11 height 18
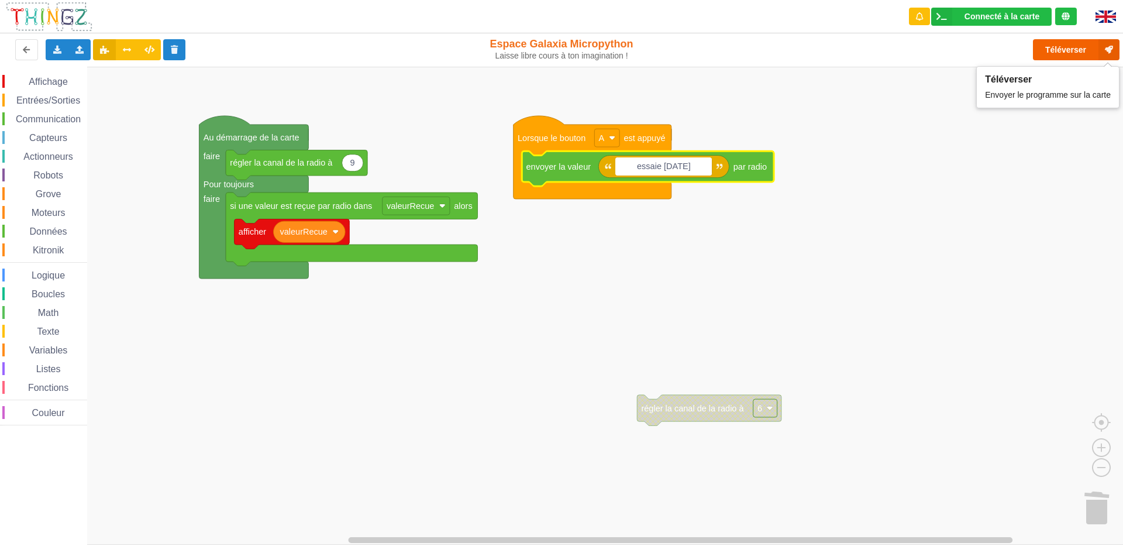
type input "essaie [DATE]"
click at [1111, 49] on icon at bounding box center [1109, 49] width 21 height 21
click at [1078, 51] on div "Téléverser" at bounding box center [898, 49] width 460 height 37
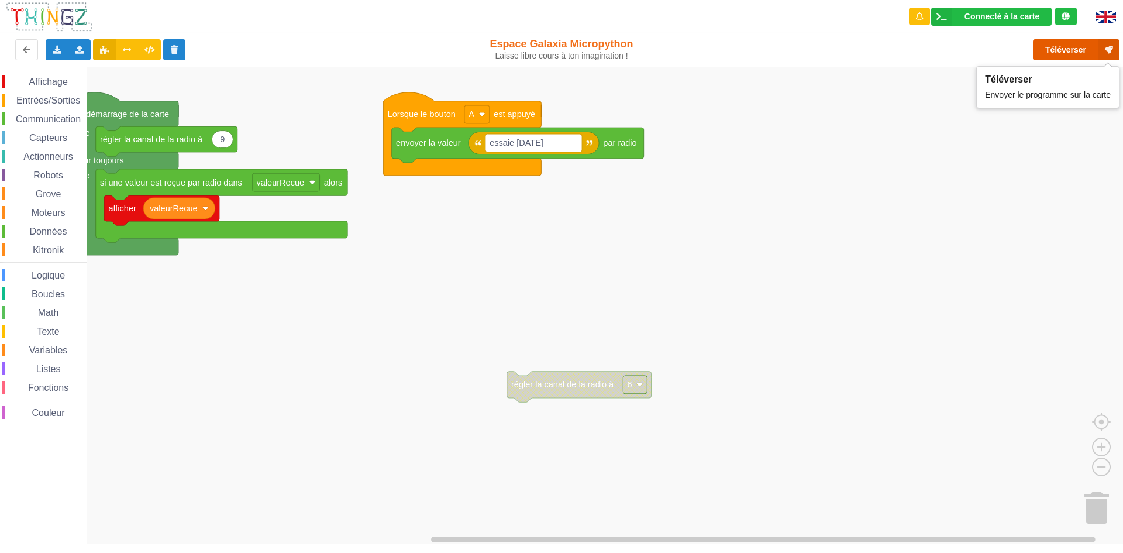
drag, startPoint x: 1063, startPoint y: 56, endPoint x: 1064, endPoint y: 49, distance: 6.5
click at [1064, 51] on button "Téléverser" at bounding box center [1076, 49] width 87 height 21
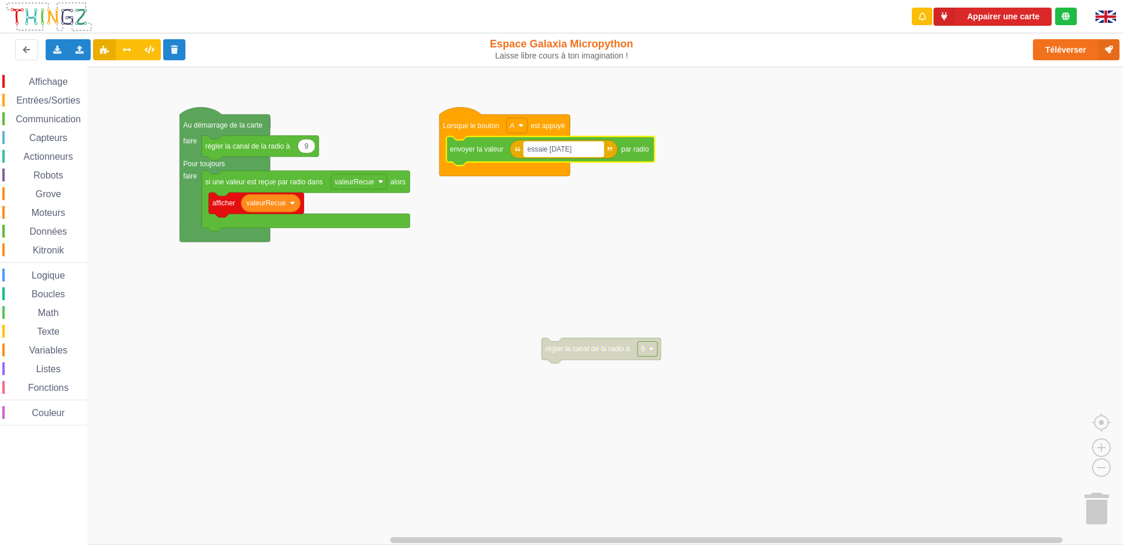
click at [601, 152] on rect "Espace de travail de Blocky" at bounding box center [564, 149] width 80 height 15
type input "ilot16:DPDV:ilot15"
click at [979, 18] on button "Appairer une carte" at bounding box center [993, 17] width 118 height 18
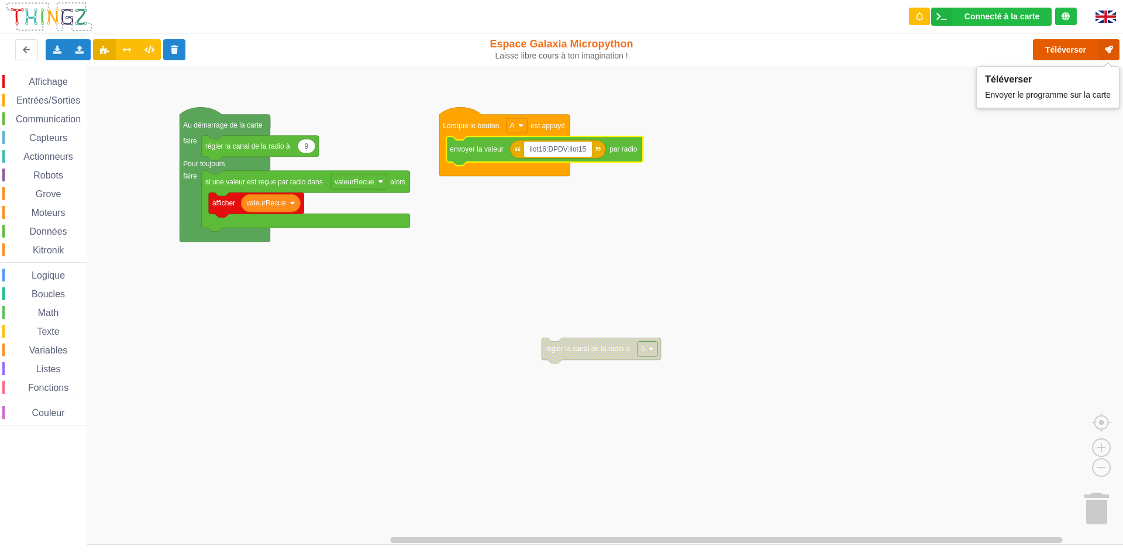
click at [1065, 51] on button "Téléverser" at bounding box center [1076, 49] width 87 height 21
click at [1074, 46] on button "Téléverser" at bounding box center [1076, 49] width 87 height 21
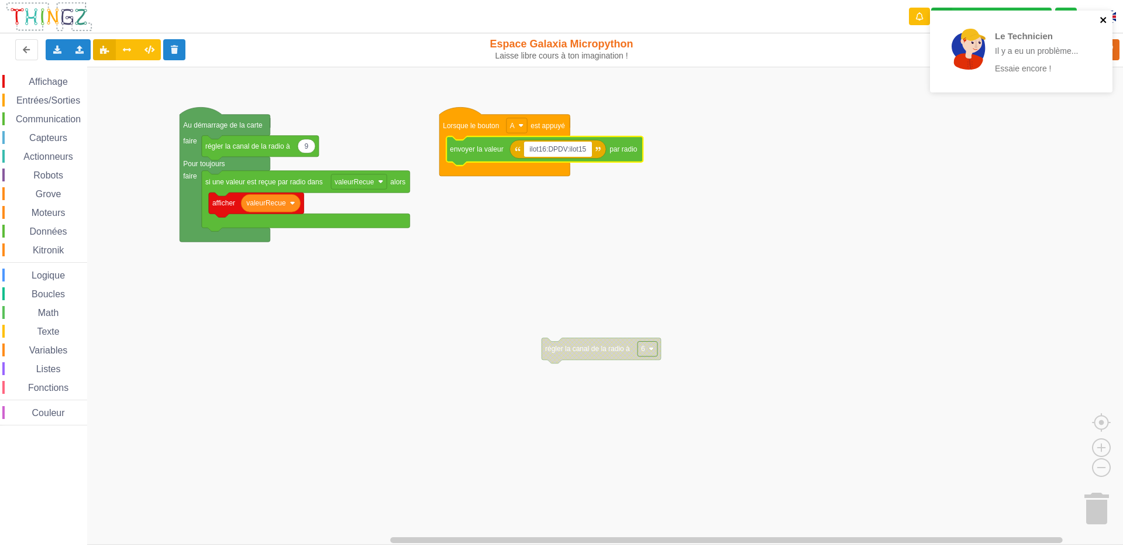
click at [1105, 18] on icon "close" at bounding box center [1104, 20] width 6 height 6
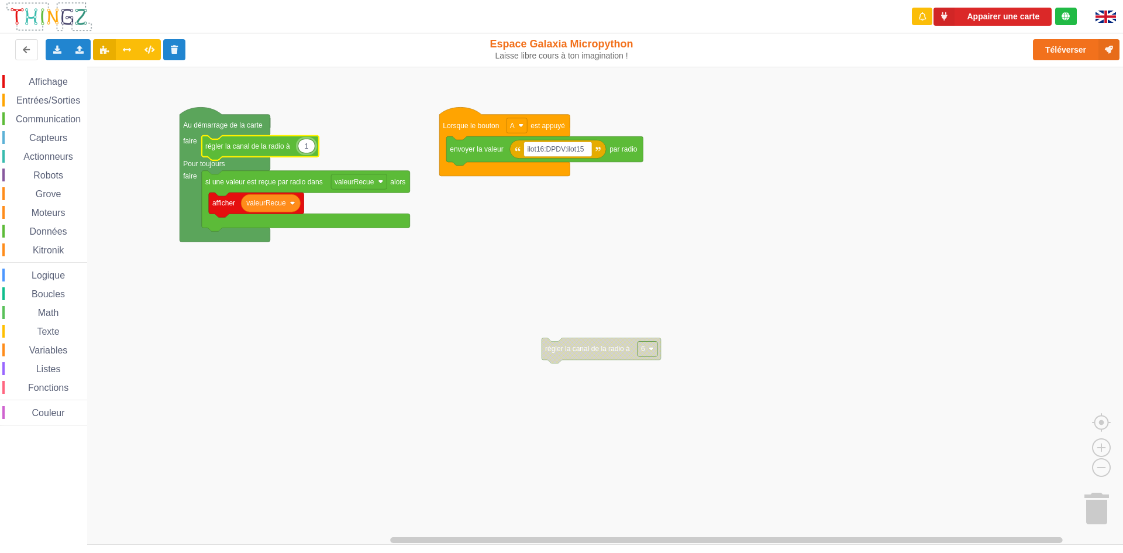
type input "10"
click at [422, 198] on div "Affichage Entrées/Sorties Communication Capteurs Actionneurs Robots Grove Moteu…" at bounding box center [566, 306] width 1132 height 478
